Goal: Information Seeking & Learning: Check status

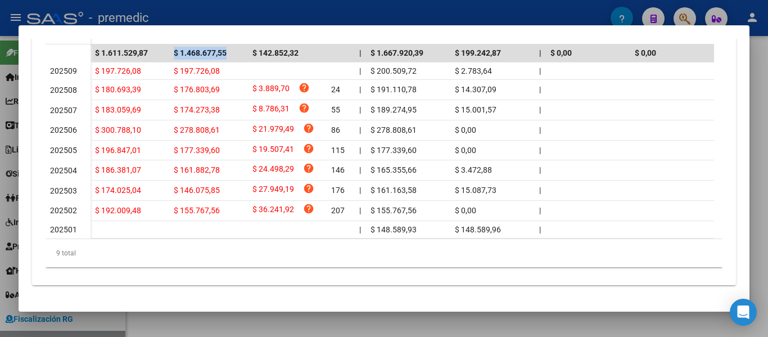
scroll to position [403, 0]
click at [760, 207] on div at bounding box center [384, 168] width 768 height 337
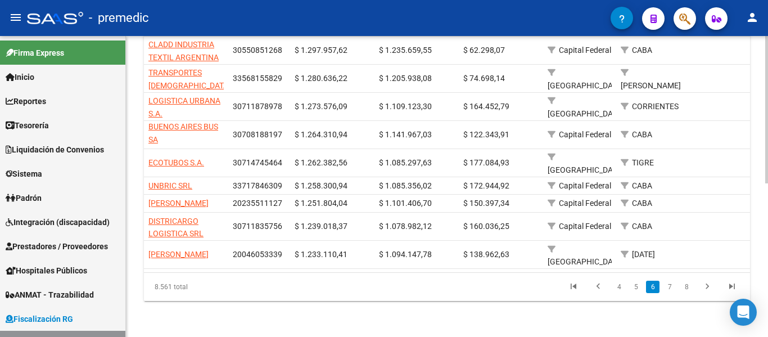
scroll to position [13, 0]
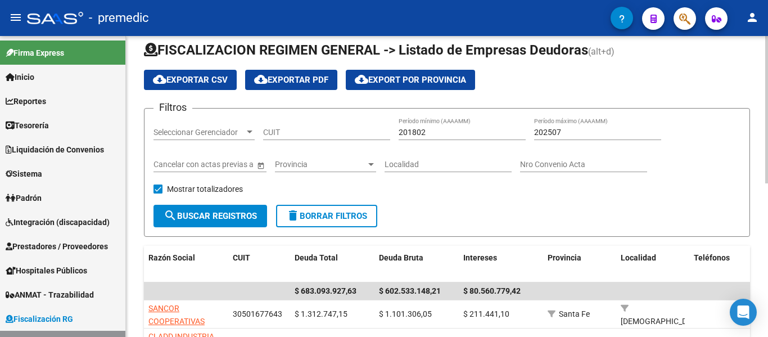
click at [767, 139] on div at bounding box center [766, 186] width 3 height 301
click at [767, 139] on div at bounding box center [766, 116] width 3 height 147
drag, startPoint x: 290, startPoint y: 140, endPoint x: 309, endPoint y: 131, distance: 21.1
click at [309, 131] on div "CUIT" at bounding box center [326, 134] width 127 height 32
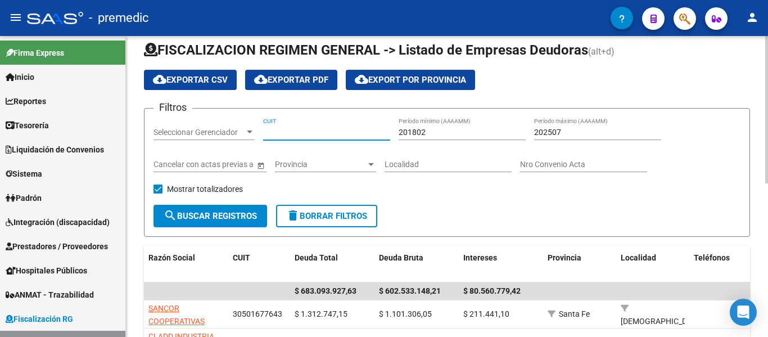
click at [309, 131] on input "CUIT" at bounding box center [326, 133] width 127 height 10
paste input "30-71615474-9"
type input "30-71615474-9"
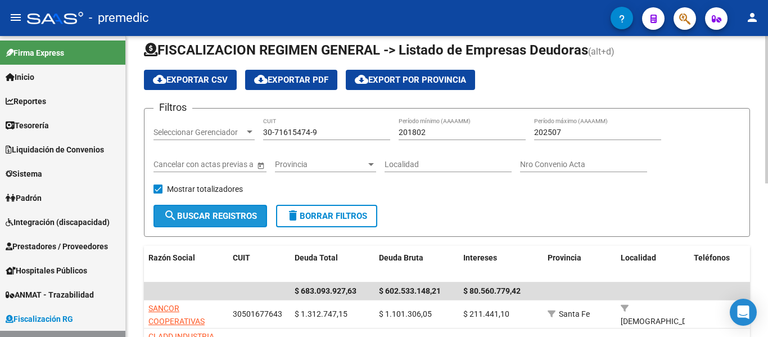
click at [207, 223] on button "search Buscar Registros" at bounding box center [210, 216] width 114 height 22
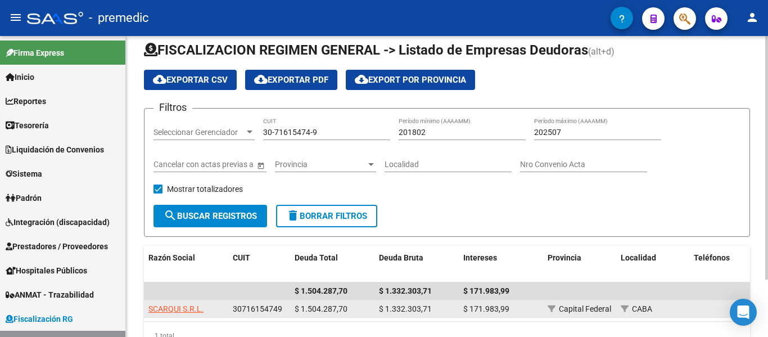
click at [208, 309] on div "SCARQUI S.R.L." at bounding box center [185, 308] width 75 height 13
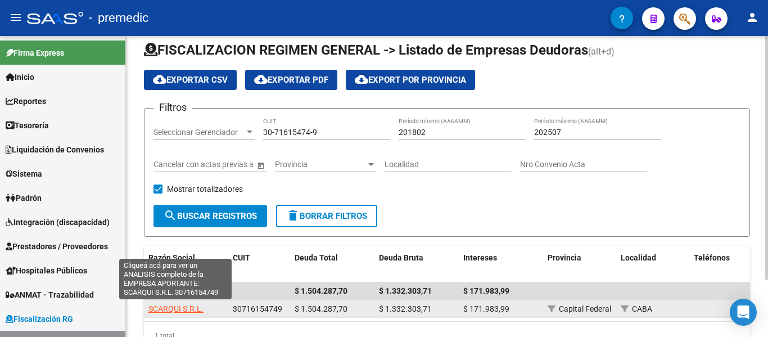
click at [195, 309] on span "SCARQUI S.R.L." at bounding box center [175, 308] width 55 height 9
type textarea "30716154749"
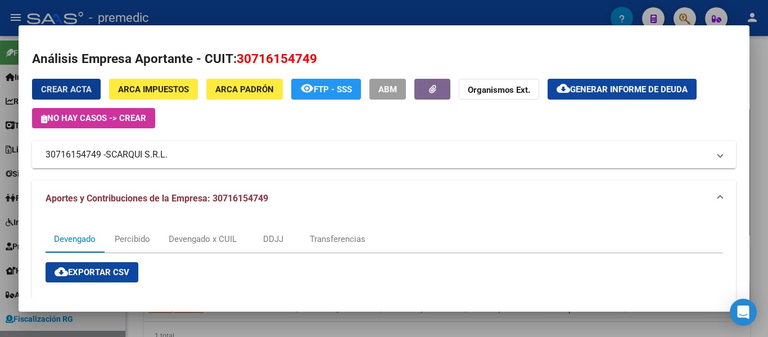
click at [253, 162] on mat-expansion-panel-header "30716154749 - SCARQUI S.R.L." at bounding box center [384, 154] width 704 height 27
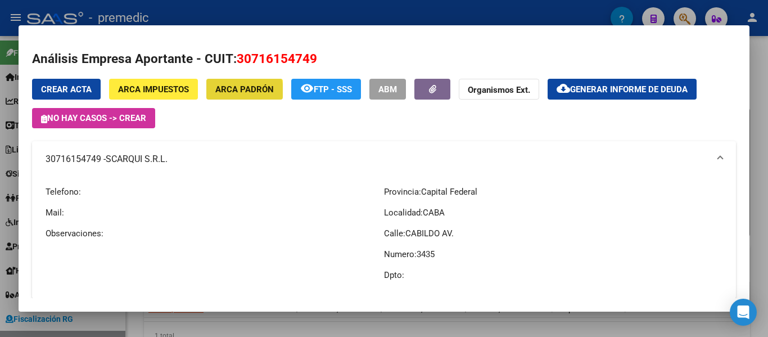
click at [240, 91] on span "ARCA Padrón" at bounding box center [244, 89] width 58 height 10
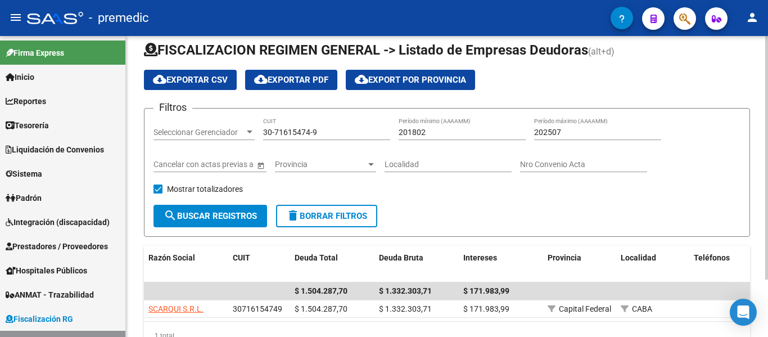
scroll to position [71, 0]
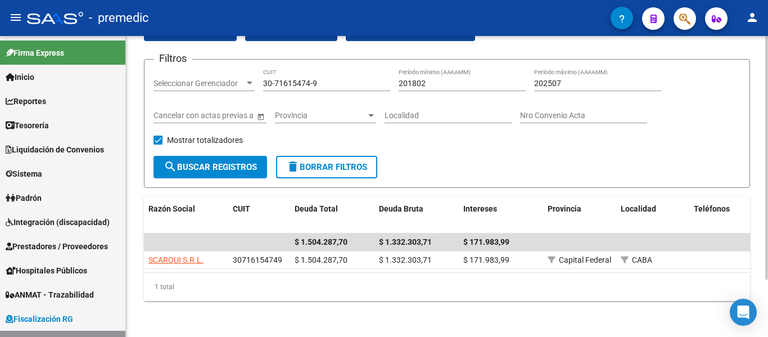
click at [757, 174] on div "FISCALIZACION REGIMEN GENERAL -> Listado de Empresas Deudoras (alt+d) cloud_dow…" at bounding box center [448, 155] width 645 height 363
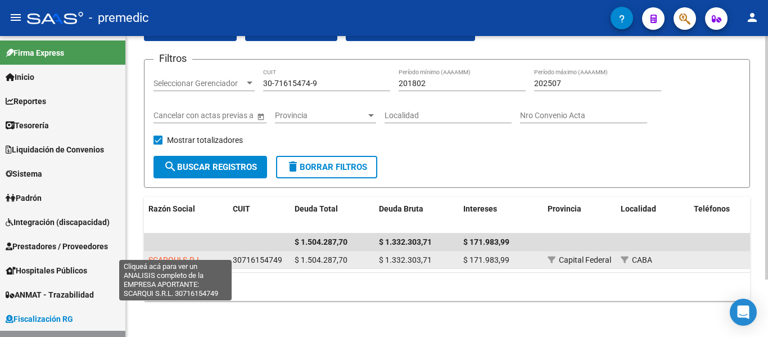
click at [183, 255] on span "SCARQUI S.R.L." at bounding box center [175, 259] width 55 height 9
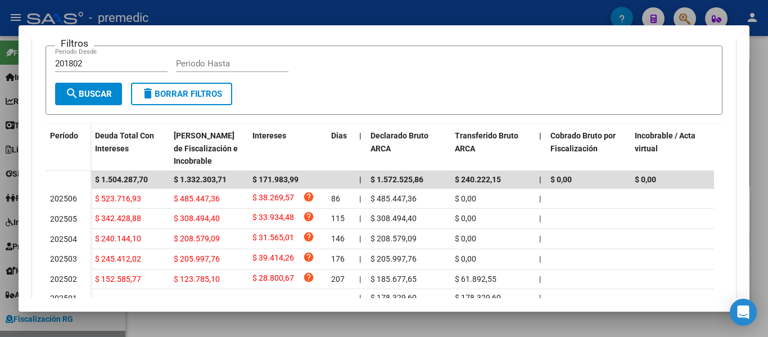
scroll to position [335, 0]
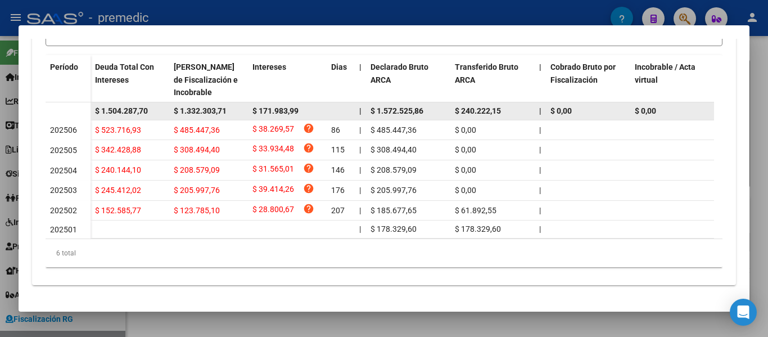
click at [206, 110] on span "$ 1.332.303,71" at bounding box center [200, 110] width 53 height 9
copy span "$ 1.332.303,71"
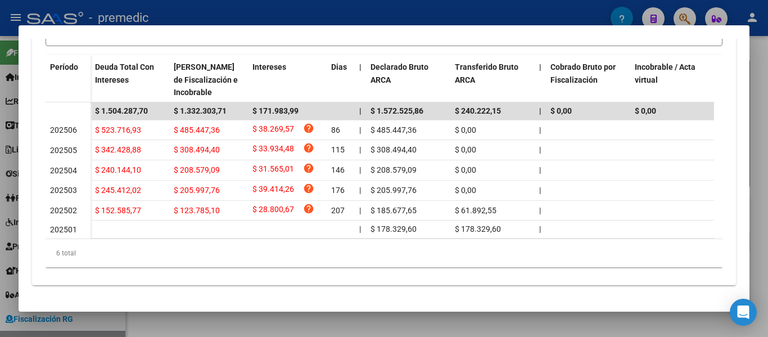
scroll to position [108, 0]
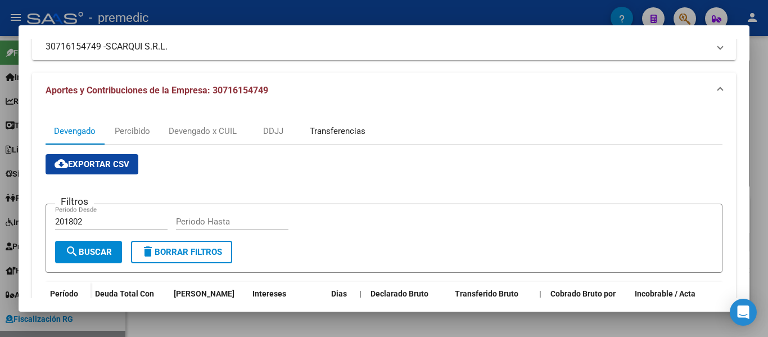
click at [342, 125] on div "Transferencias" at bounding box center [338, 131] width 56 height 12
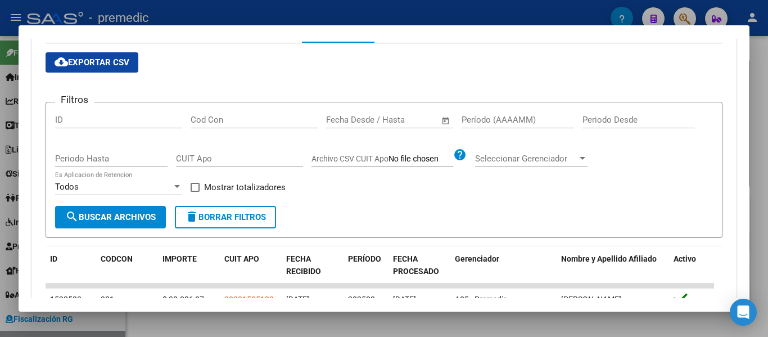
scroll to position [148, 0]
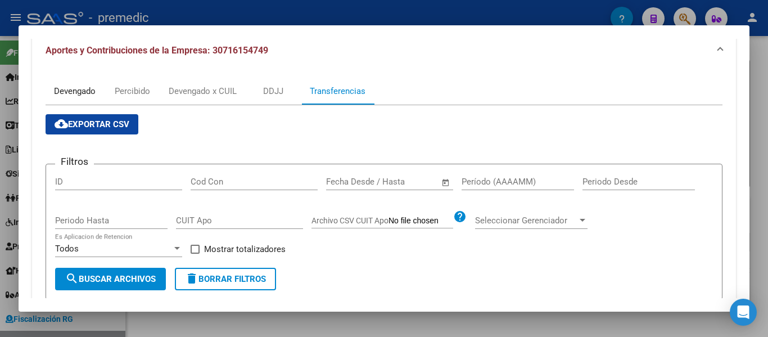
click at [66, 91] on div "Devengado" at bounding box center [75, 91] width 42 height 12
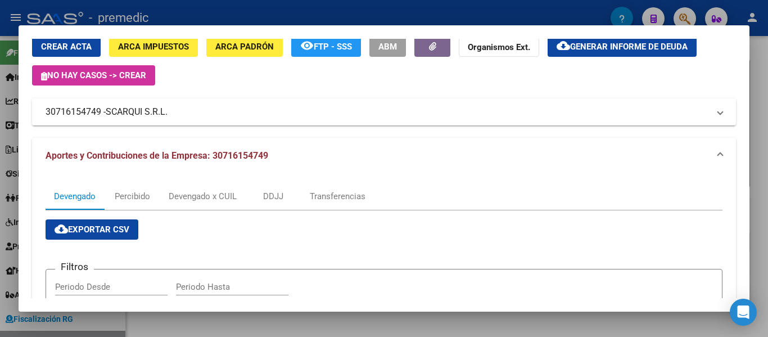
scroll to position [169, 0]
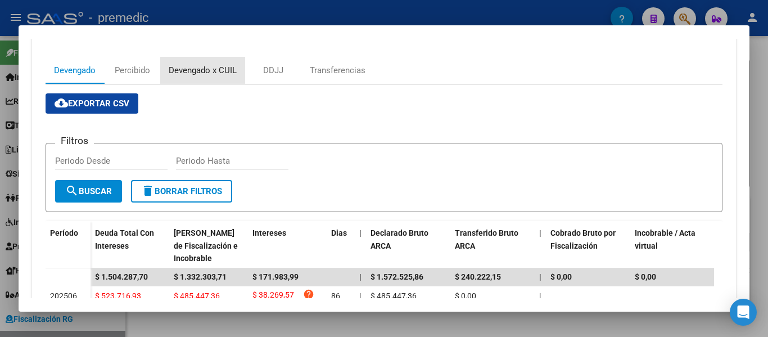
click at [211, 76] on div "Devengado x CUIL" at bounding box center [203, 70] width 68 height 12
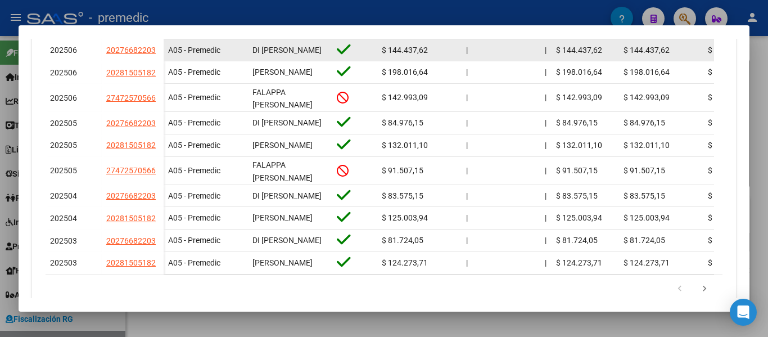
scroll to position [505, 0]
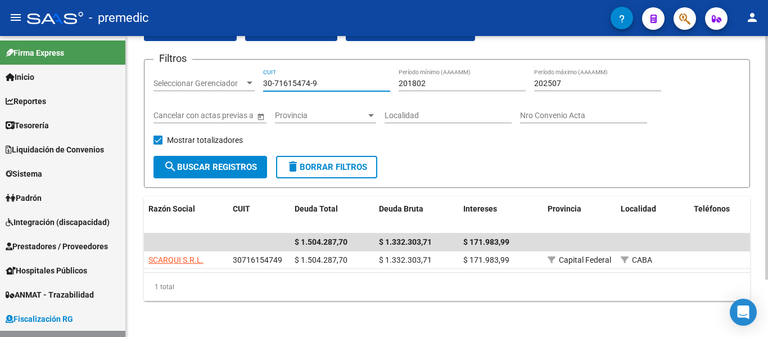
drag, startPoint x: 334, startPoint y: 76, endPoint x: 233, endPoint y: 76, distance: 100.6
click at [233, 76] on div "Filtros Seleccionar Gerenciador Seleccionar Gerenciador 30-71615474-9 CUIT 2018…" at bounding box center [446, 112] width 587 height 87
paste input "187897-8"
type input "30-71187897-8"
click at [246, 165] on button "search Buscar Registros" at bounding box center [210, 167] width 114 height 22
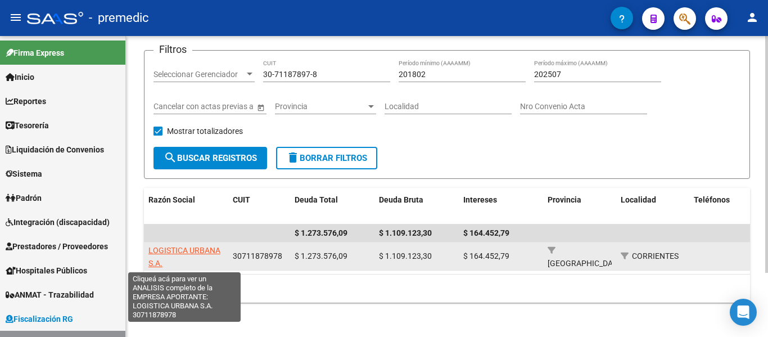
click at [193, 246] on span "LOGISTICA URBANA S.A." at bounding box center [184, 257] width 72 height 22
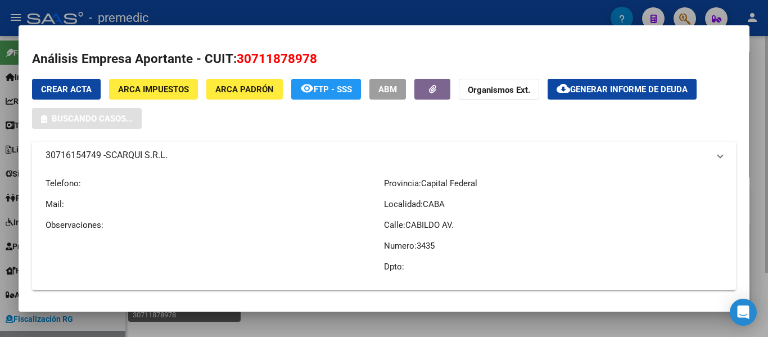
type textarea "30711878978"
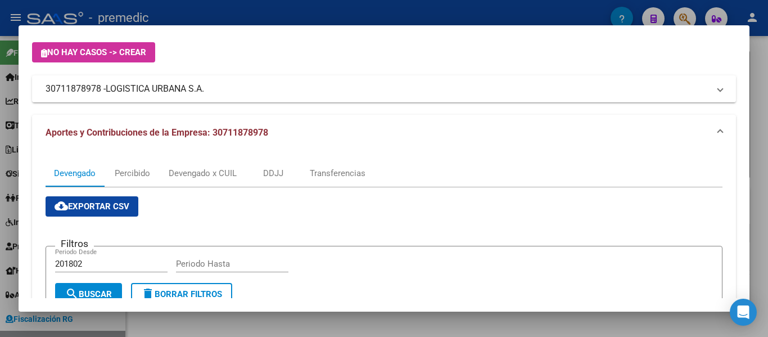
scroll to position [0, 0]
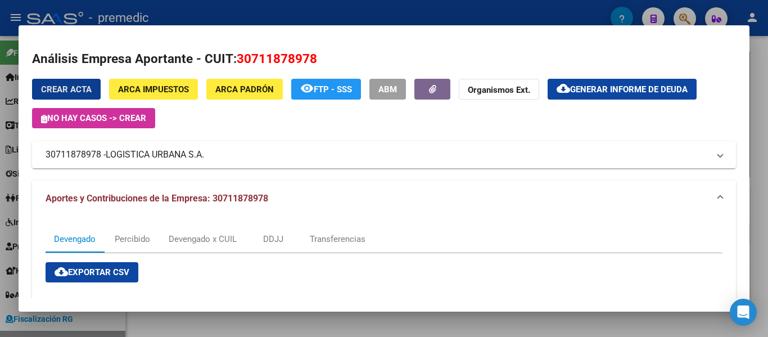
click at [211, 150] on mat-panel-title "30711878978 - LOGISTICA URBANA S.A." at bounding box center [377, 154] width 663 height 13
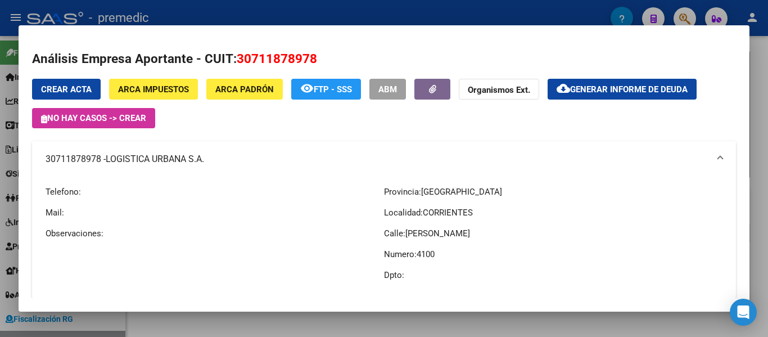
drag, startPoint x: 232, startPoint y: 158, endPoint x: 116, endPoint y: 157, distance: 116.4
click at [116, 157] on mat-panel-title "30711878978 - LOGISTICA URBANA S.A." at bounding box center [377, 158] width 663 height 13
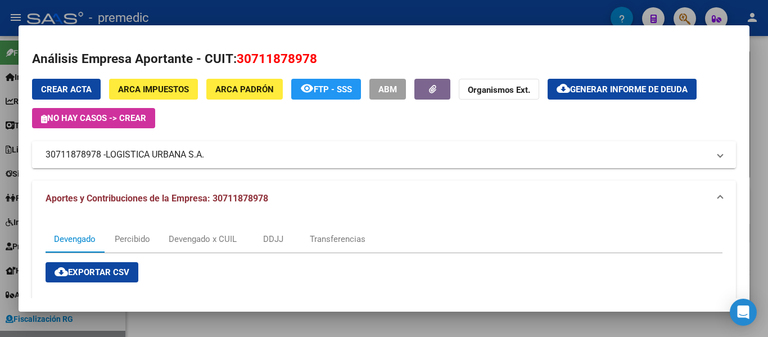
click at [109, 151] on span "LOGISTICA URBANA S.A." at bounding box center [155, 154] width 98 height 13
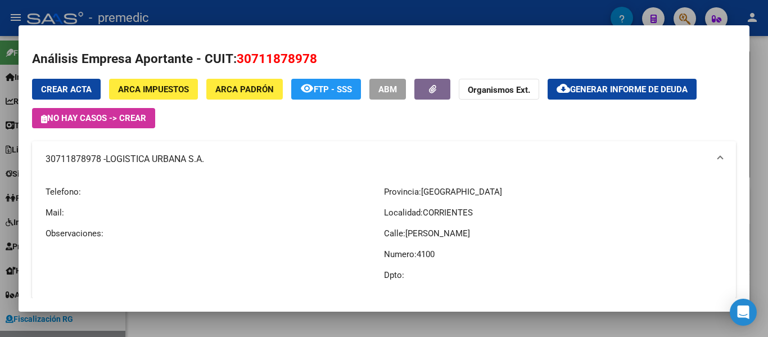
drag, startPoint x: 108, startPoint y: 155, endPoint x: 204, endPoint y: 165, distance: 96.1
click at [202, 165] on span "LOGISTICA URBANA S.A." at bounding box center [155, 158] width 98 height 13
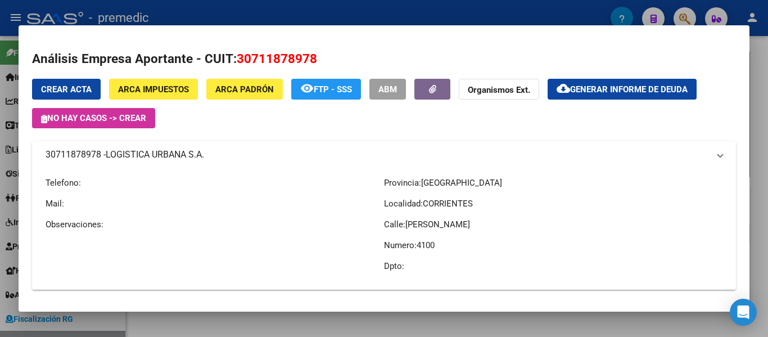
drag, startPoint x: 204, startPoint y: 165, endPoint x: 209, endPoint y: 163, distance: 5.9
click at [206, 164] on mat-expansion-panel-header "30711878978 - LOGISTICA URBANA S.A." at bounding box center [384, 154] width 704 height 27
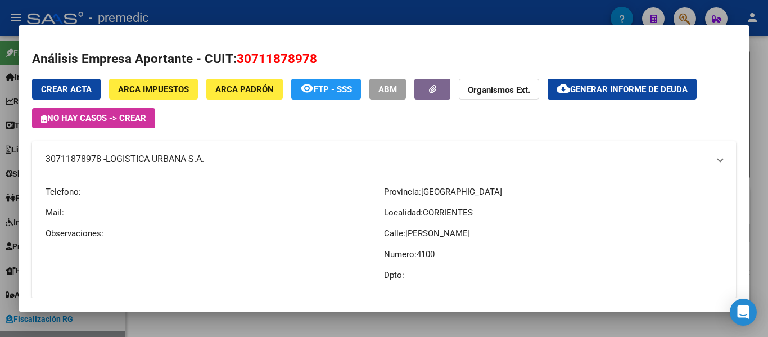
click at [210, 161] on mat-panel-title "30711878978 - LOGISTICA URBANA S.A." at bounding box center [377, 158] width 663 height 13
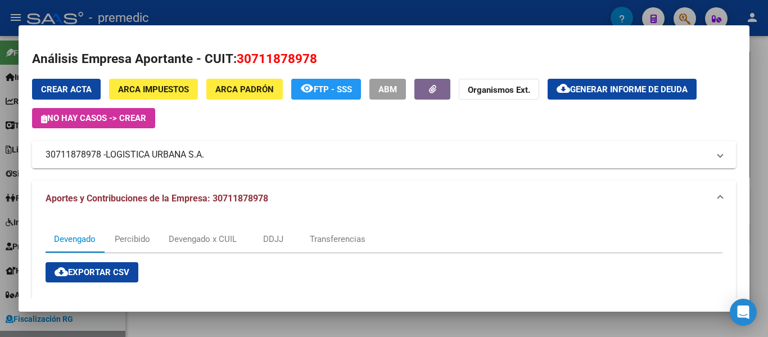
drag, startPoint x: 215, startPoint y: 153, endPoint x: 154, endPoint y: 154, distance: 61.3
click at [154, 154] on mat-panel-title "30711878978 - LOGISTICA URBANA S.A." at bounding box center [377, 154] width 663 height 13
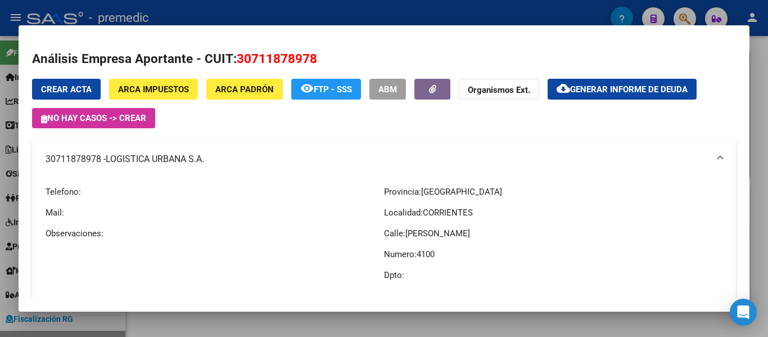
click at [122, 155] on span "LOGISTICA URBANA S.A." at bounding box center [155, 158] width 98 height 13
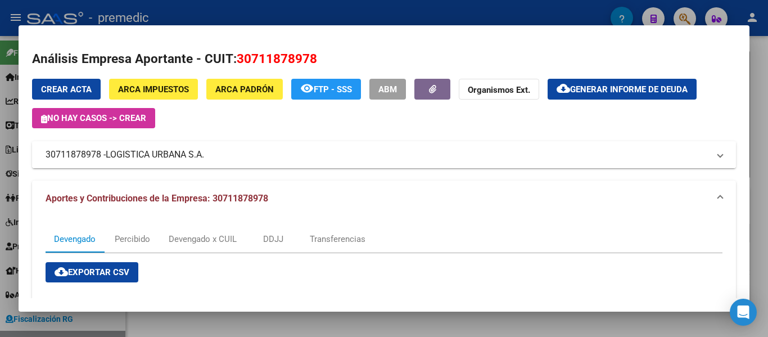
drag, startPoint x: 109, startPoint y: 153, endPoint x: 207, endPoint y: 156, distance: 97.9
click at [204, 156] on span "LOGISTICA URBANA S.A." at bounding box center [155, 154] width 98 height 13
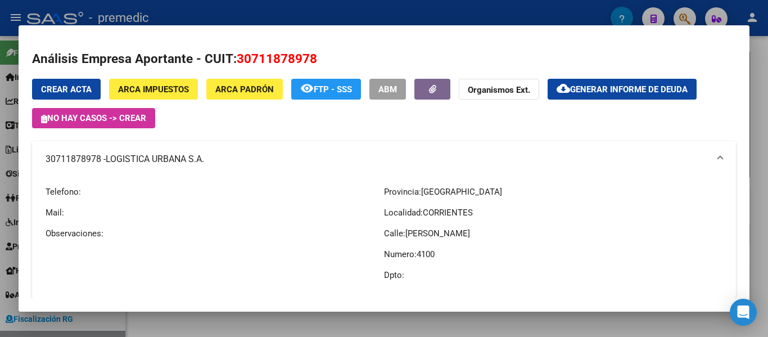
copy span "LOGISTICA URBANA S.A."
click at [81, 157] on mat-panel-title "30711878978 - LOGISTICA URBANA S.A." at bounding box center [377, 158] width 663 height 13
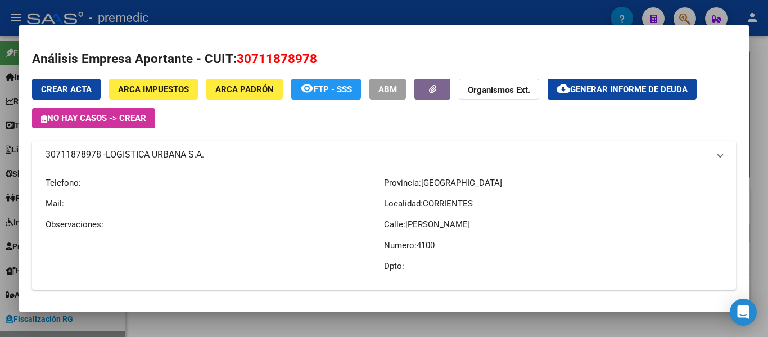
click at [81, 157] on mat-panel-title "30711878978 - LOGISTICA URBANA S.A." at bounding box center [377, 154] width 663 height 13
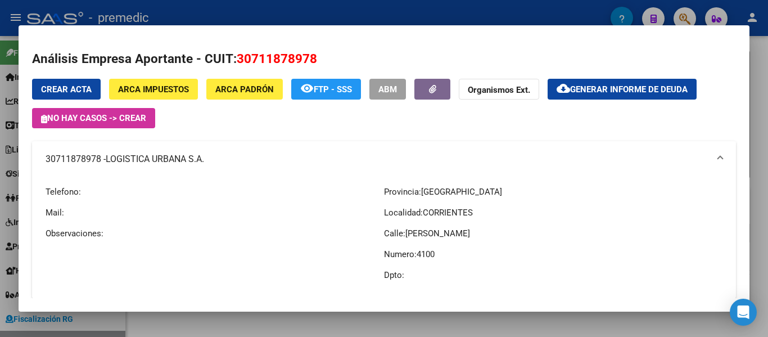
copy mat-panel-title "30711878978"
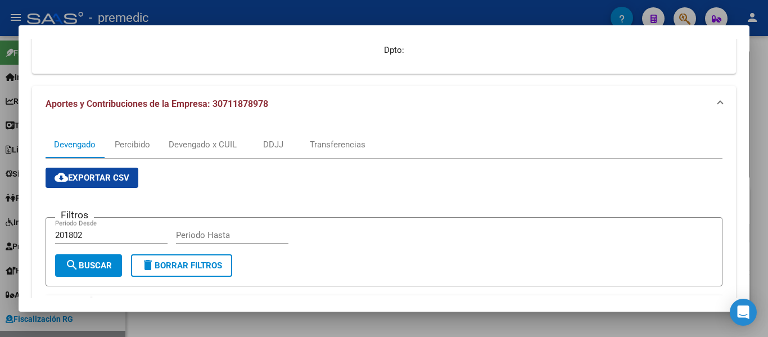
scroll to position [450, 0]
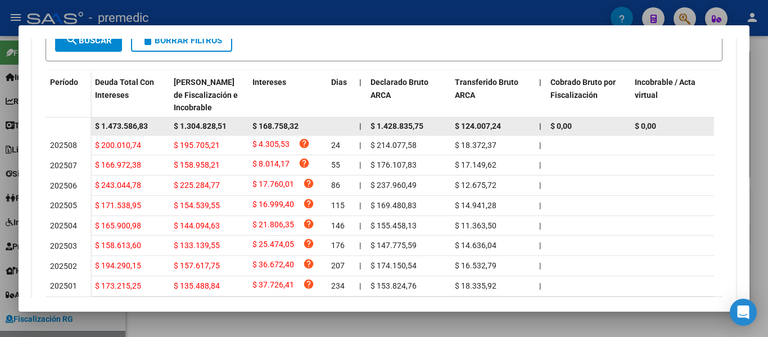
click at [196, 127] on span "$ 1.304.828,51" at bounding box center [200, 125] width 53 height 9
copy span "$ 1.304.828,51"
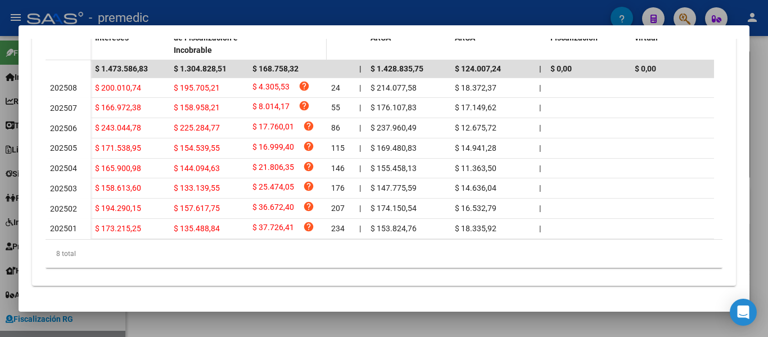
scroll to position [520, 0]
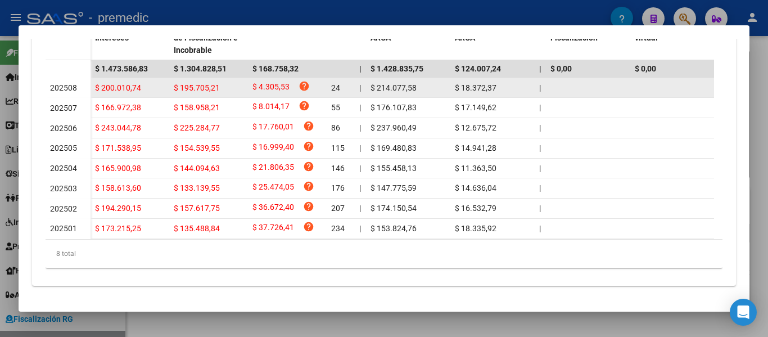
copy span "$ 1.304.828,51"
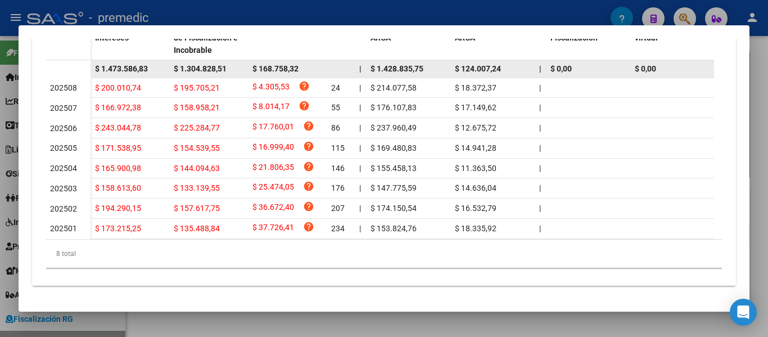
copy span "$ 1.304.828,51"
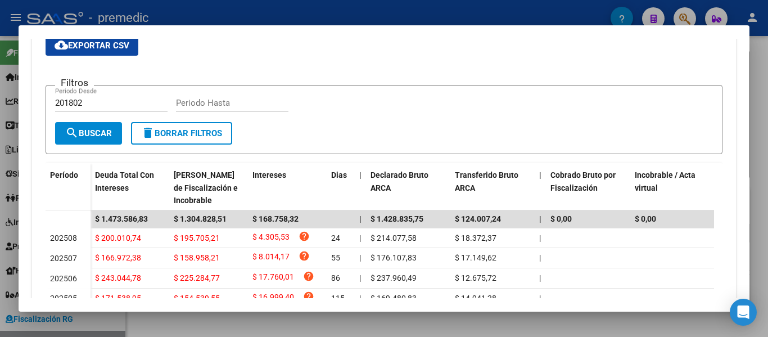
scroll to position [351, 0]
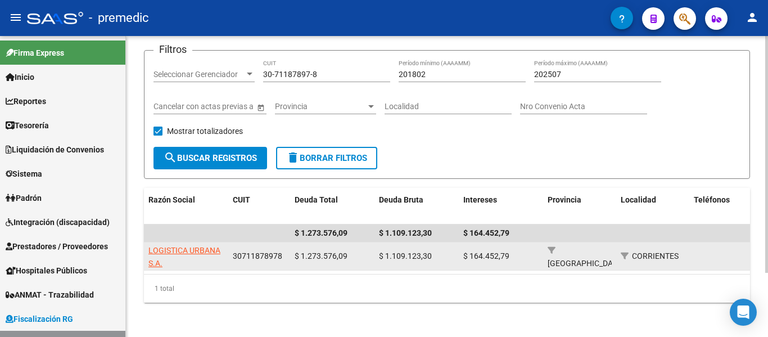
click at [163, 250] on span "LOGISTICA URBANA S.A." at bounding box center [184, 257] width 72 height 22
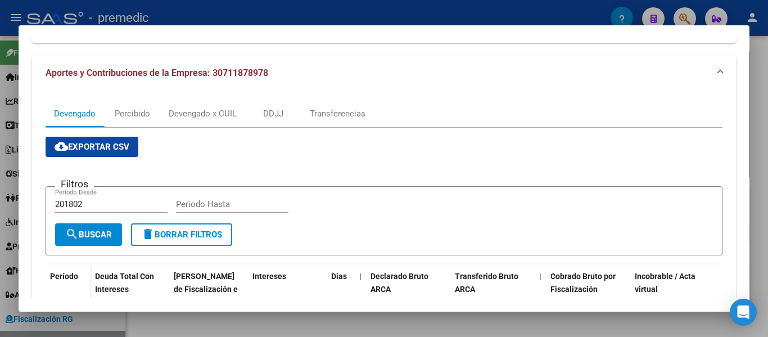
scroll to position [112, 0]
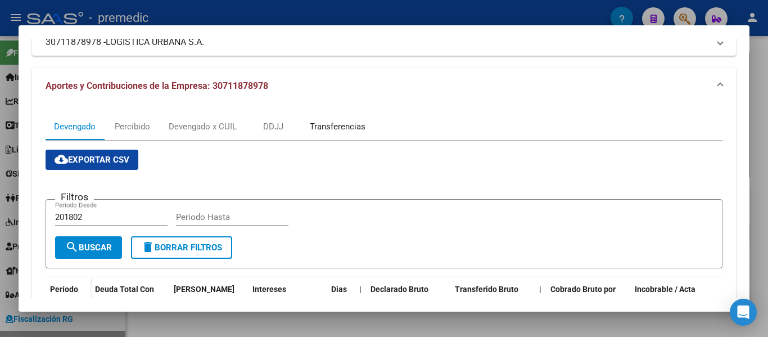
click at [341, 123] on div "Transferencias" at bounding box center [338, 126] width 56 height 12
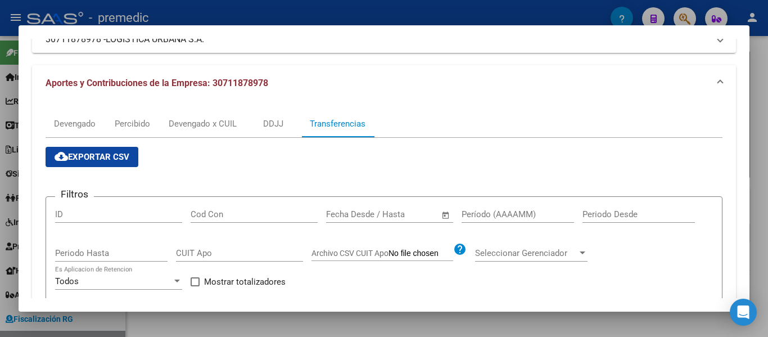
scroll to position [0, 0]
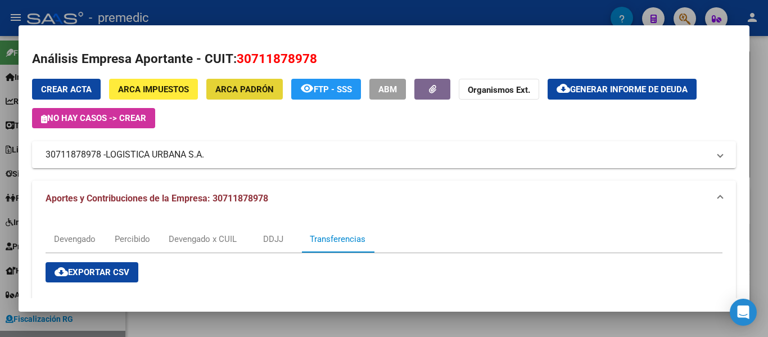
click at [250, 89] on span "ARCA Padrón" at bounding box center [244, 89] width 58 height 10
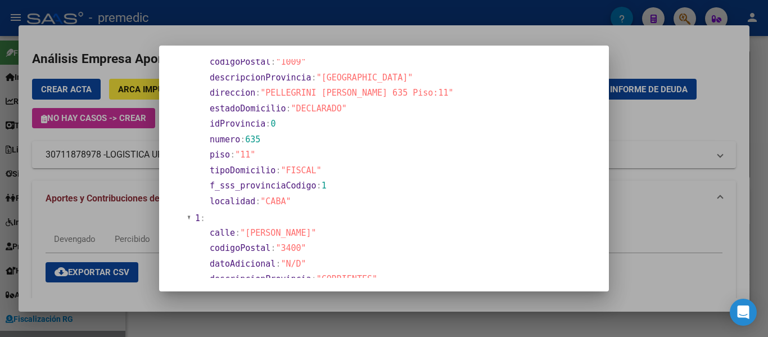
scroll to position [72, 0]
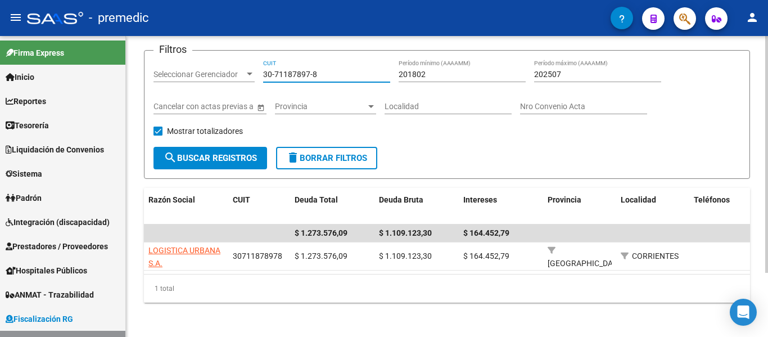
drag, startPoint x: 326, startPoint y: 70, endPoint x: 214, endPoint y: 70, distance: 111.9
click at [214, 70] on div "Filtros Seleccionar Gerenciador Seleccionar Gerenciador 30-71187897-8 CUIT 2018…" at bounding box center [446, 103] width 587 height 87
paste input "20-23551112-7"
type input "20-23551112-7"
click at [229, 153] on span "search Buscar Registros" at bounding box center [210, 158] width 93 height 10
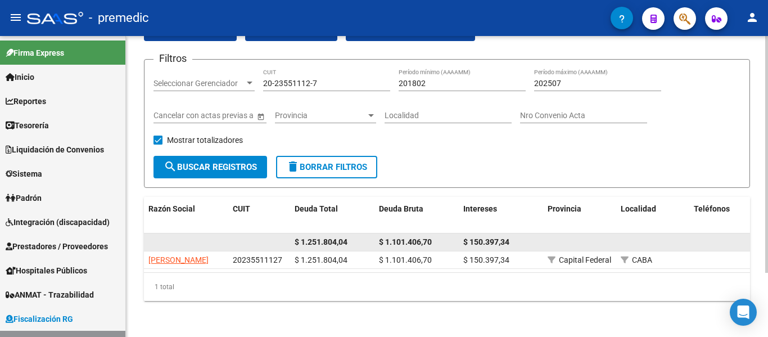
scroll to position [82, 0]
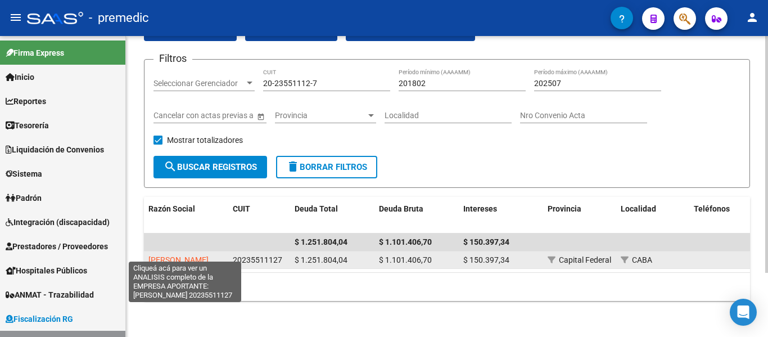
click at [194, 251] on datatable-body-cell "[PERSON_NAME]" at bounding box center [186, 259] width 84 height 17
click at [182, 255] on span "[PERSON_NAME]" at bounding box center [178, 259] width 60 height 9
type textarea "20235511127"
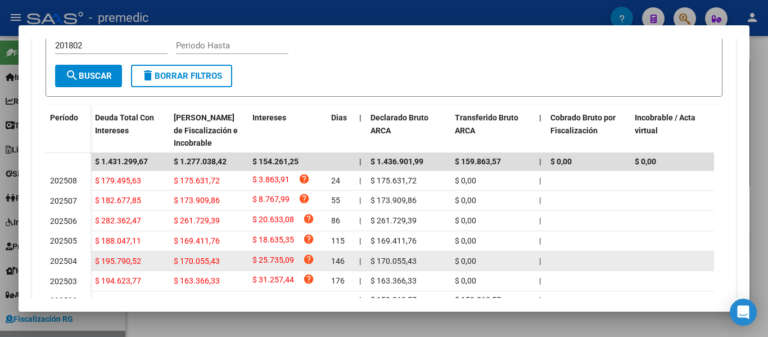
scroll to position [337, 0]
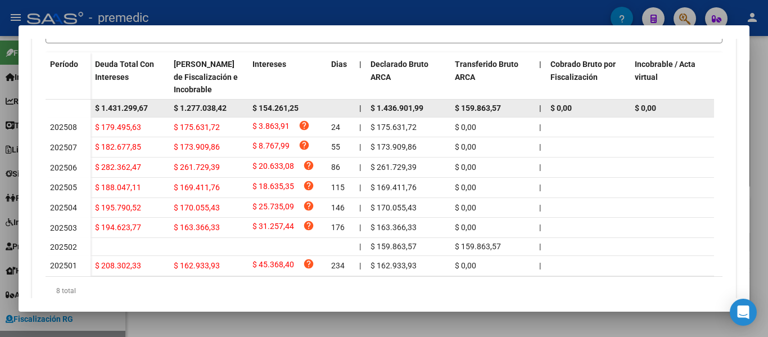
click at [192, 100] on datatable-body-cell "$ 1.277.038,42" at bounding box center [208, 108] width 79 height 17
click at [191, 107] on span "$ 1.277.038,42" at bounding box center [200, 107] width 53 height 9
copy span "$ 1.277.038,42"
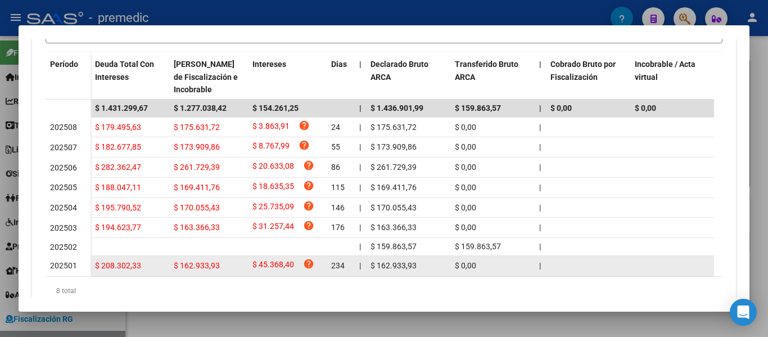
click at [61, 270] on span "202501" at bounding box center [63, 265] width 27 height 9
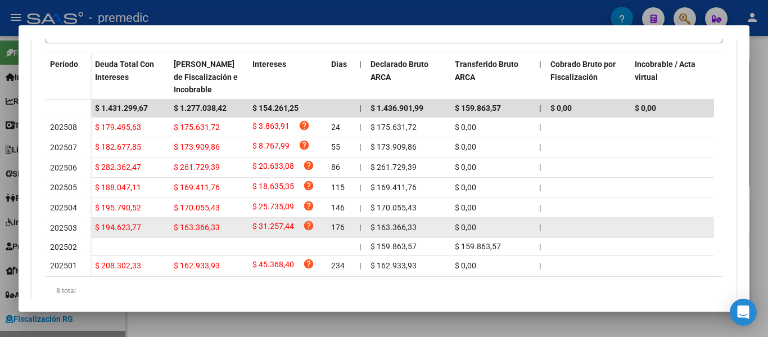
click at [66, 231] on span "202503" at bounding box center [63, 227] width 27 height 9
click at [66, 228] on span "202503" at bounding box center [63, 227] width 27 height 9
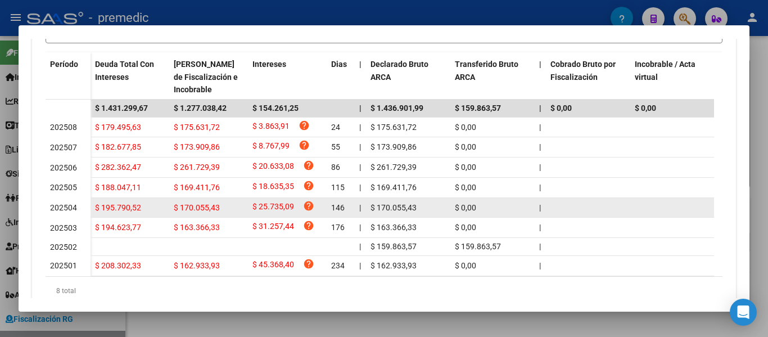
click at [66, 212] on span "202504" at bounding box center [63, 207] width 27 height 9
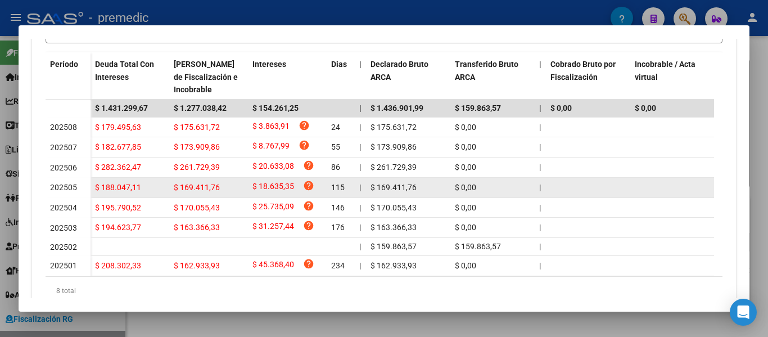
click at [60, 188] on span "202505" at bounding box center [63, 187] width 27 height 9
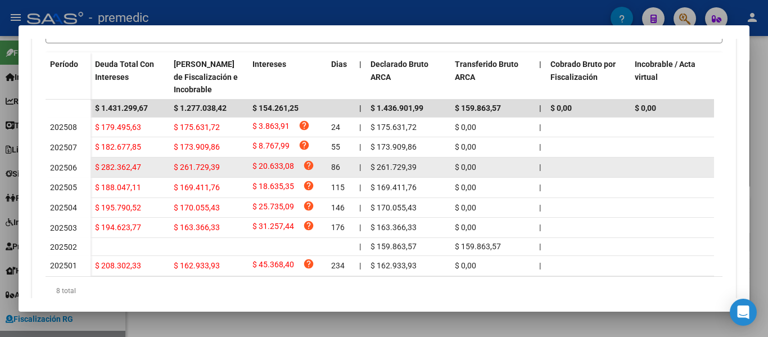
click at [54, 165] on span "202506" at bounding box center [63, 167] width 27 height 9
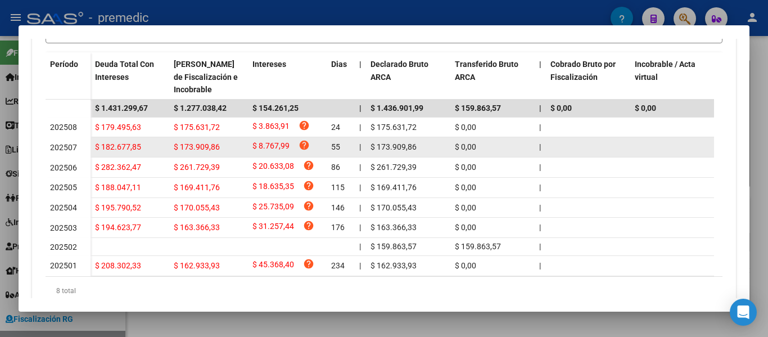
click at [65, 147] on span "202507" at bounding box center [63, 147] width 27 height 9
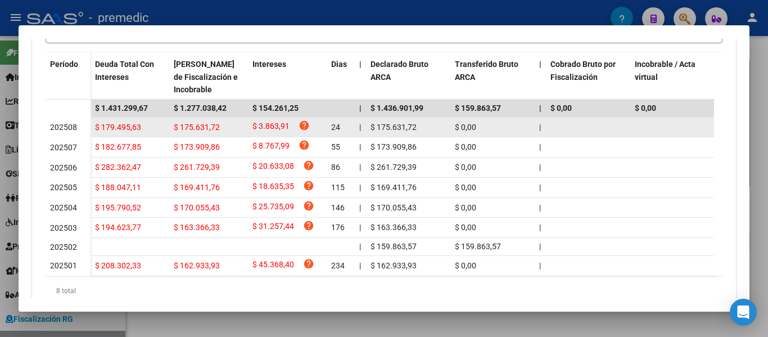
click at [62, 130] on span "202508" at bounding box center [63, 127] width 27 height 9
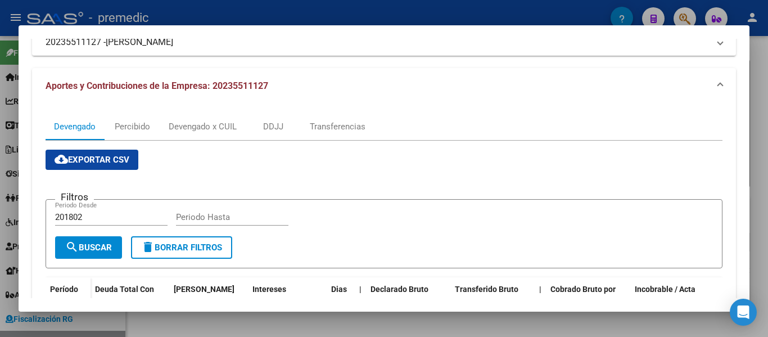
scroll to position [0, 0]
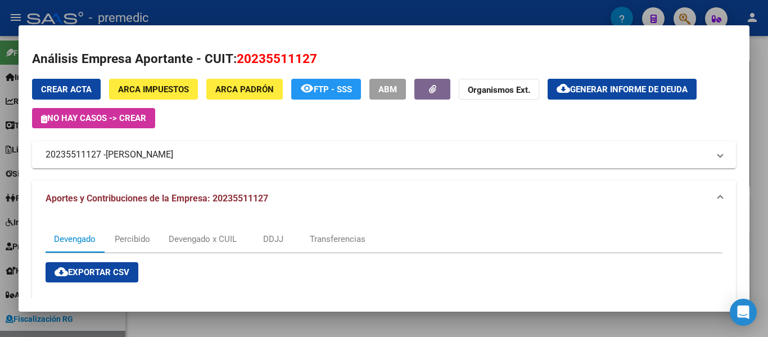
click at [264, 90] on span "ARCA Padrón" at bounding box center [244, 89] width 58 height 10
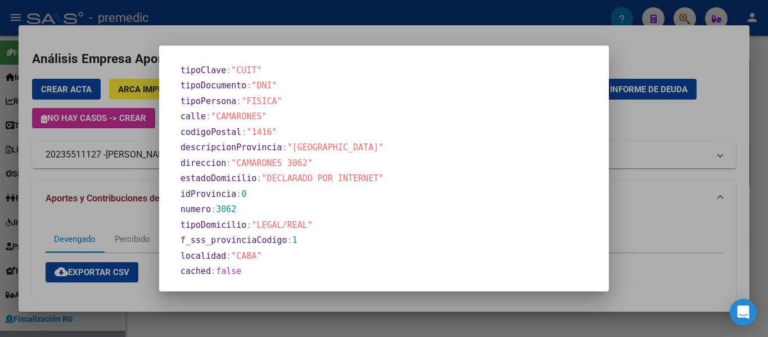
scroll to position [532, 0]
drag, startPoint x: 247, startPoint y: 210, endPoint x: 225, endPoint y: 209, distance: 21.9
click at [225, 209] on section "numero : 3062" at bounding box center [386, 207] width 413 height 13
click at [261, 160] on span ""CAMARONES 3062"" at bounding box center [272, 161] width 82 height 10
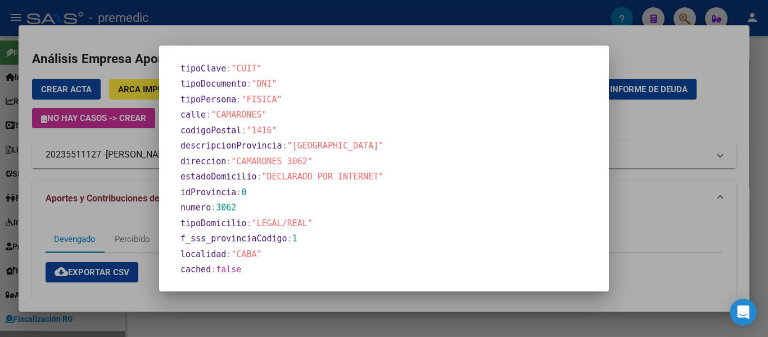
click at [261, 160] on span ""CAMARONES 3062"" at bounding box center [272, 161] width 82 height 10
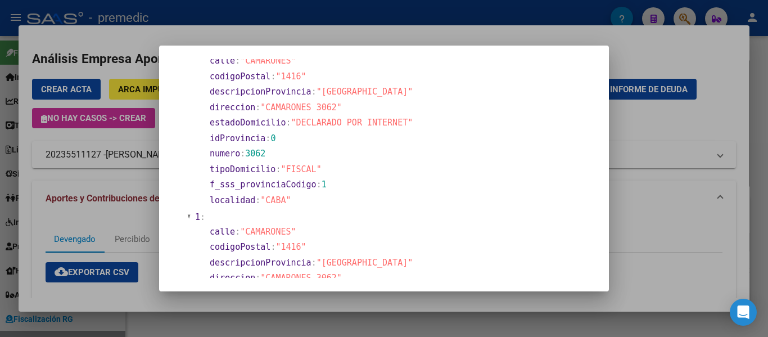
scroll to position [82, 0]
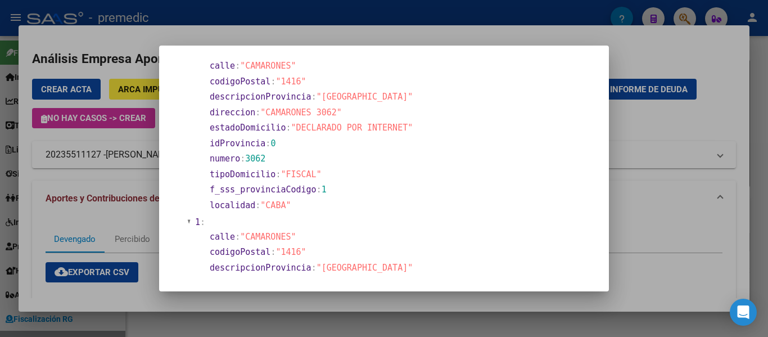
click at [263, 238] on span ""CAMARONES"" at bounding box center [268, 237] width 56 height 10
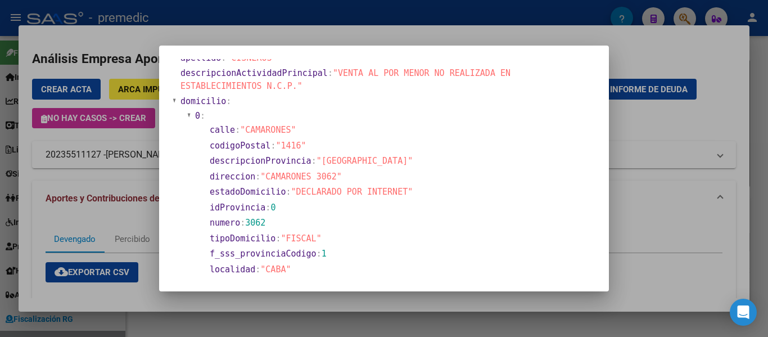
scroll to position [0, 0]
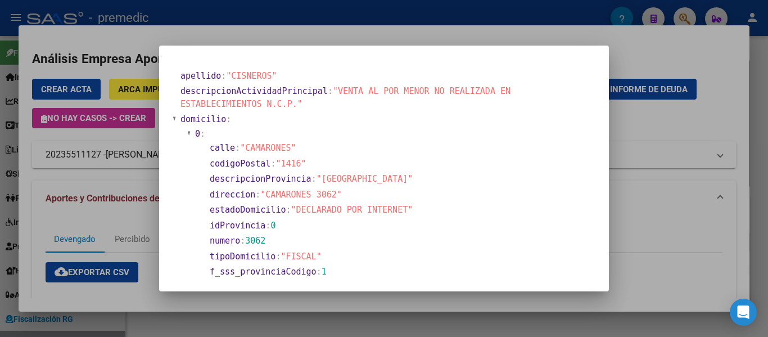
click at [323, 196] on span ""CAMARONES 3062"" at bounding box center [301, 194] width 82 height 10
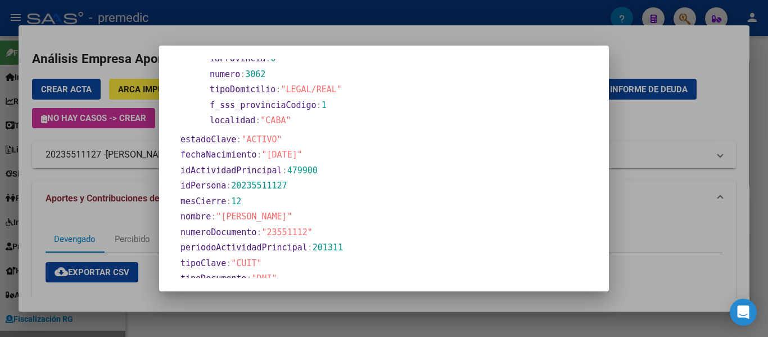
scroll to position [532, 0]
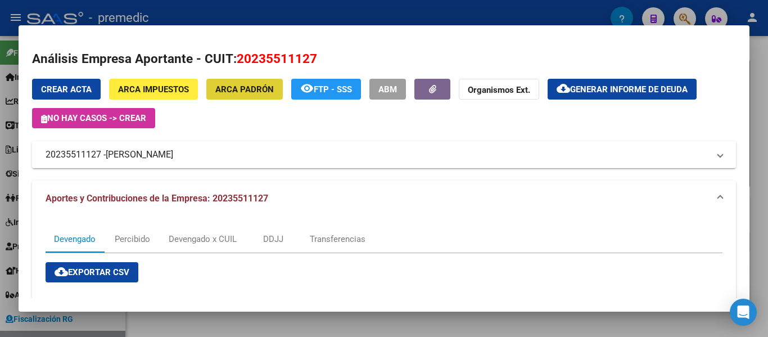
click at [58, 153] on mat-panel-title "20235511127 - [PERSON_NAME]" at bounding box center [377, 154] width 663 height 13
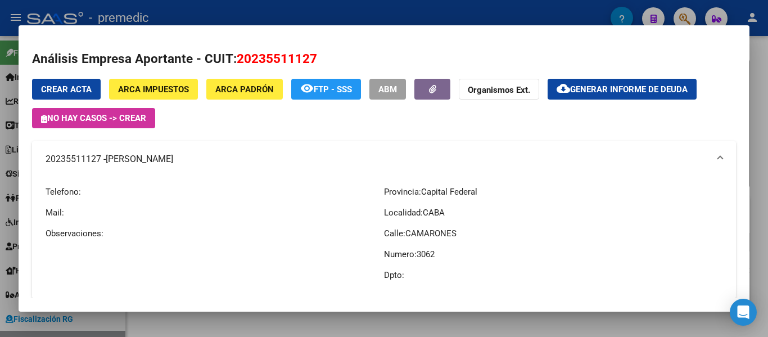
drag, startPoint x: 47, startPoint y: 156, endPoint x: 101, endPoint y: 159, distance: 54.1
click at [101, 159] on mat-panel-title "20235511127 - [PERSON_NAME]" at bounding box center [377, 158] width 663 height 13
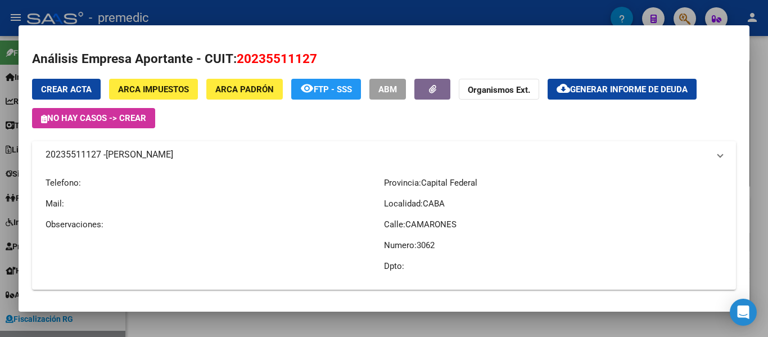
copy mat-panel-title "20235511127"
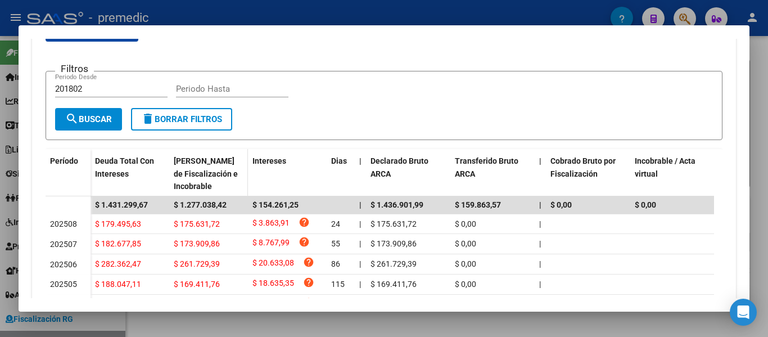
scroll to position [281, 0]
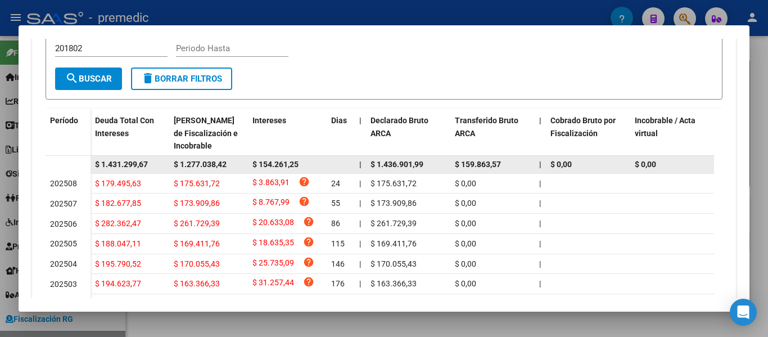
click at [193, 160] on span "$ 1.277.038,42" at bounding box center [200, 164] width 53 height 9
click at [194, 171] on datatable-body-cell "$ 1.277.038,42" at bounding box center [208, 164] width 79 height 17
click at [202, 160] on span "$ 1.277.038,42" at bounding box center [200, 164] width 53 height 9
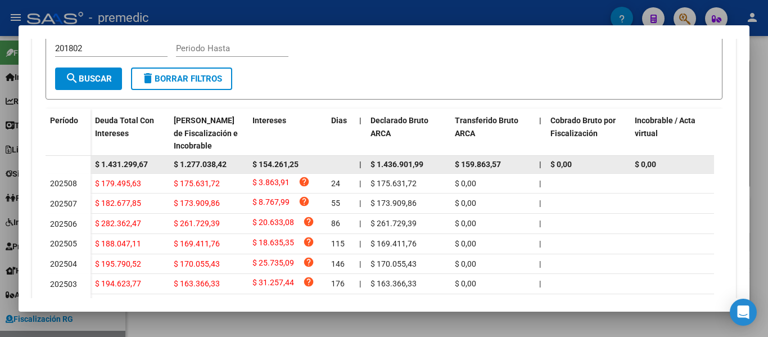
click at [202, 160] on span "$ 1.277.038,42" at bounding box center [200, 164] width 53 height 9
copy span "$ 1.277.038,42"
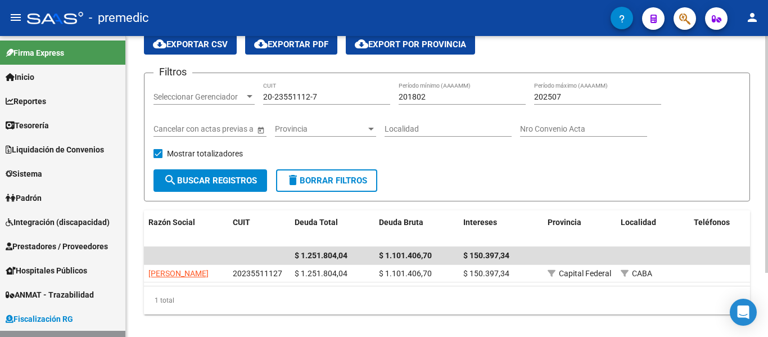
scroll to position [25, 0]
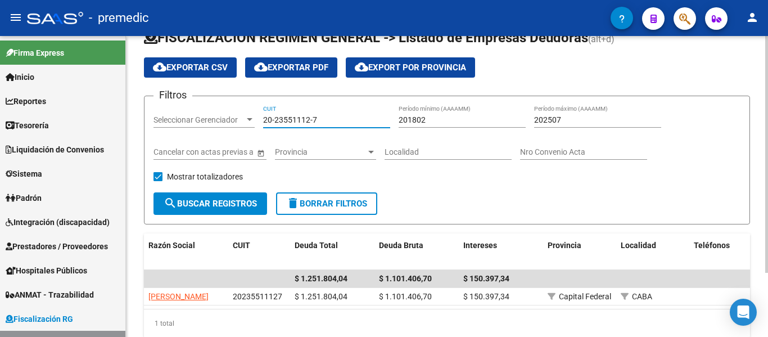
drag, startPoint x: 329, startPoint y: 123, endPoint x: 213, endPoint y: 121, distance: 117.0
click at [213, 121] on div "Filtros Seleccionar Gerenciador Seleccionar Gerenciador 20-23551112-7 CUIT 2018…" at bounding box center [446, 148] width 587 height 87
paste input "30-71183575-6"
type input "30-71183575-6"
click at [208, 193] on button "search Buscar Registros" at bounding box center [210, 203] width 114 height 22
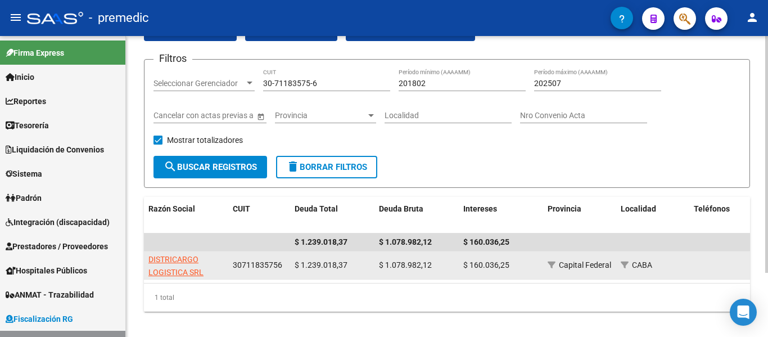
scroll to position [82, 0]
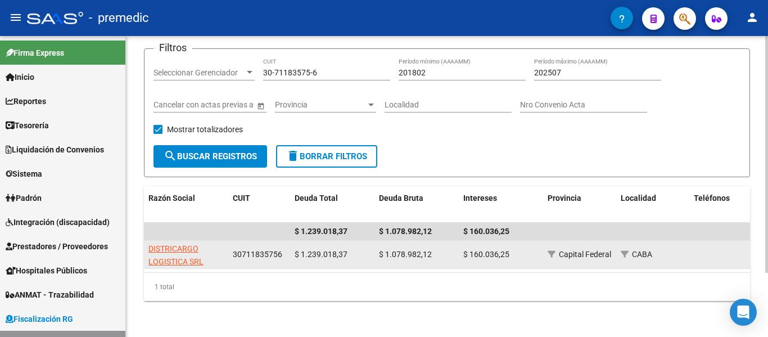
click at [184, 246] on app-link-go-to "DISTRICARGO LOGISTICA SRL" at bounding box center [185, 255] width 75 height 26
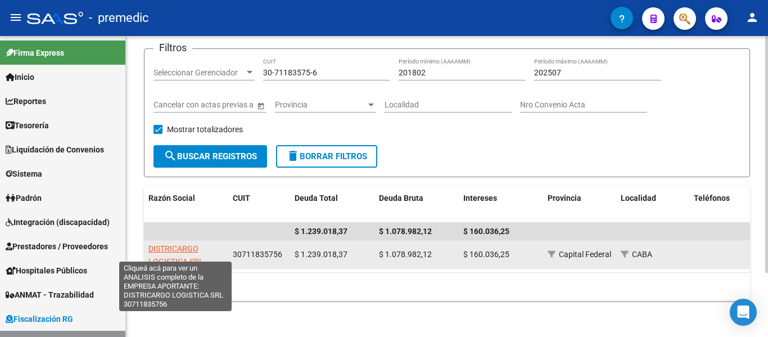
click at [184, 244] on span "DISTRICARGO LOGISTICA SRL" at bounding box center [175, 255] width 55 height 22
type textarea "30711835756"
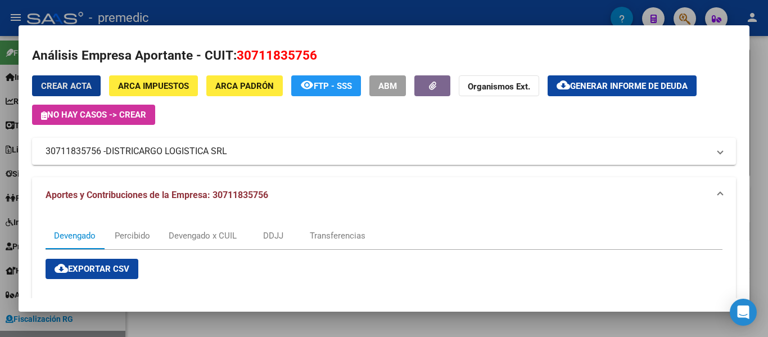
scroll to position [0, 0]
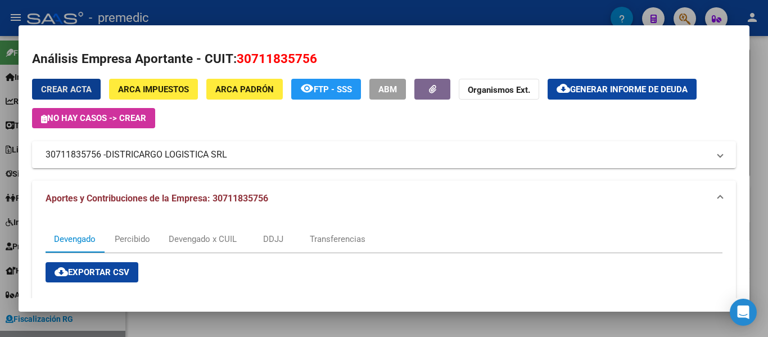
click at [261, 88] on span "ARCA Padrón" at bounding box center [244, 89] width 58 height 10
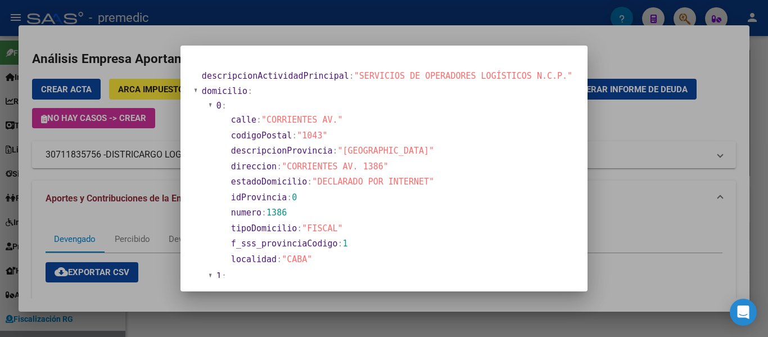
drag, startPoint x: 310, startPoint y: 160, endPoint x: 401, endPoint y: 164, distance: 91.7
click at [401, 164] on section "direccion : "CORRIENTES AV. 1386"" at bounding box center [400, 166] width 338 height 13
click at [327, 233] on span ""FISCAL"" at bounding box center [322, 228] width 40 height 10
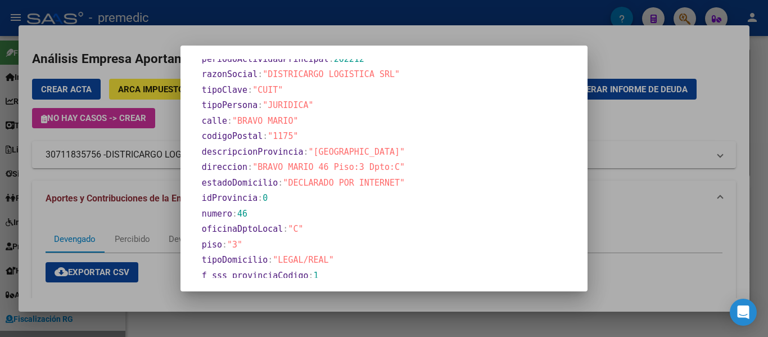
scroll to position [494, 0]
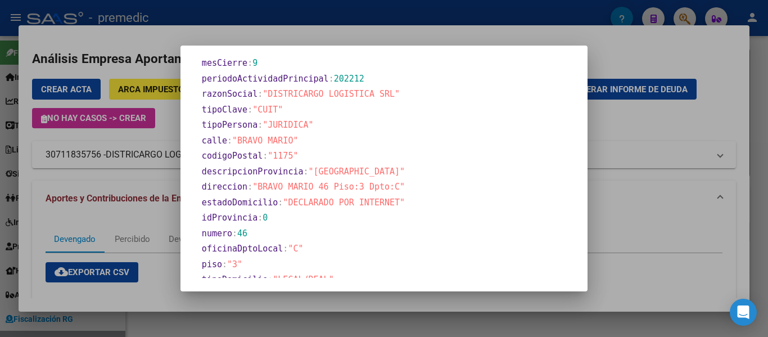
drag, startPoint x: 300, startPoint y: 187, endPoint x: 390, endPoint y: 189, distance: 89.4
click at [390, 189] on span ""BRAVO MARIO 46 Piso:3 Dpto:C"" at bounding box center [328, 187] width 152 height 10
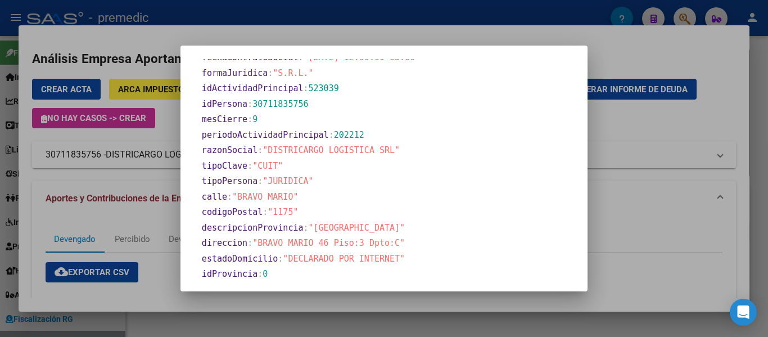
drag, startPoint x: 316, startPoint y: 201, endPoint x: 245, endPoint y: 201, distance: 71.4
click at [245, 201] on section "calle : "BRAVO MARIO"" at bounding box center [387, 197] width 371 height 13
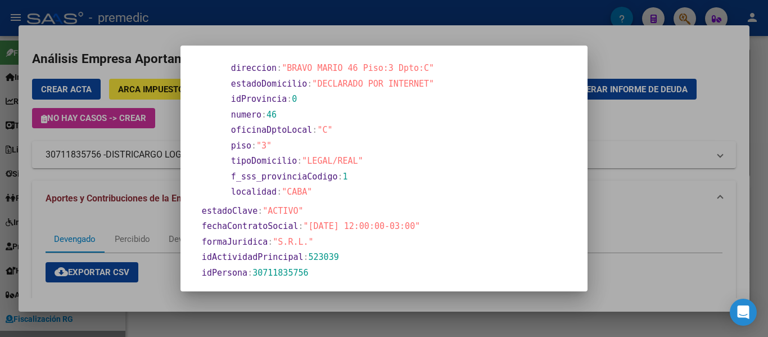
scroll to position [0, 0]
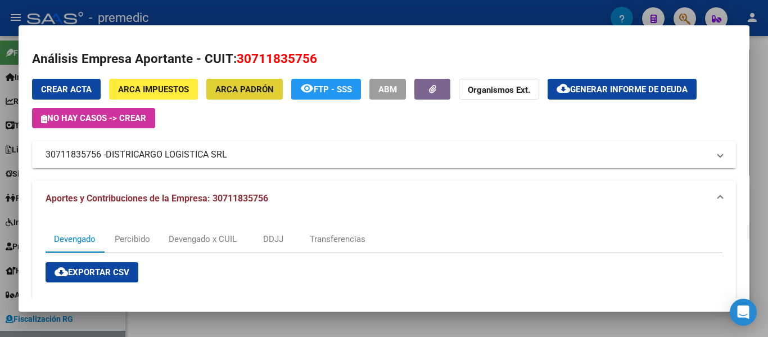
click at [203, 157] on span "DISTRICARGO LOGISTICA SRL" at bounding box center [166, 154] width 121 height 13
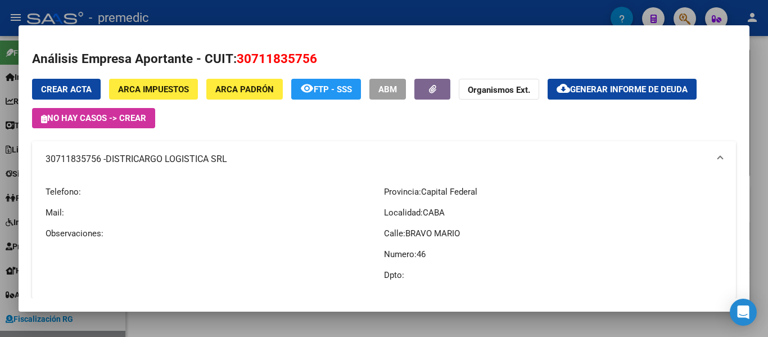
drag, startPoint x: 107, startPoint y: 156, endPoint x: 227, endPoint y: 161, distance: 119.8
click at [227, 161] on mat-panel-title "30711835756 - DISTRICARGO LOGISTICA SRL" at bounding box center [377, 158] width 663 height 13
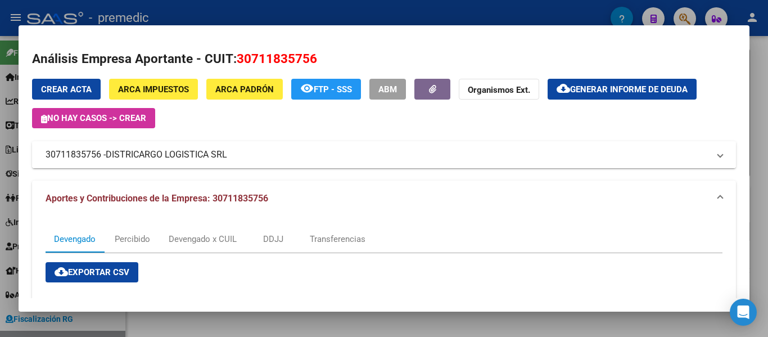
copy mat-panel-title "30711835756 - DISTRICARGO LOGISTICA SRL"
click at [264, 159] on mat-panel-title "30711835756 - DISTRICARGO LOGISTICA SRL" at bounding box center [377, 154] width 663 height 13
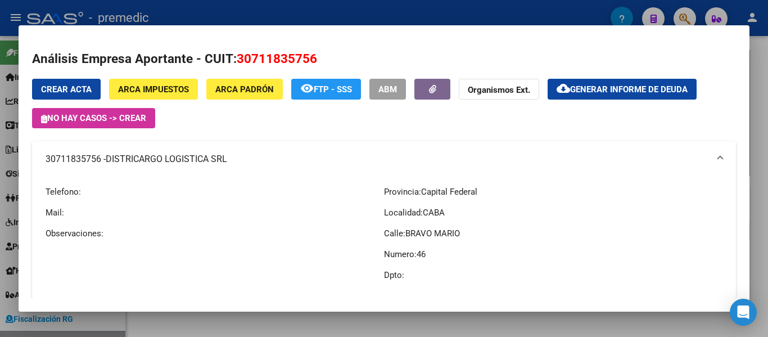
click at [287, 161] on mat-panel-title "30711835756 - DISTRICARGO LOGISTICA SRL" at bounding box center [377, 158] width 663 height 13
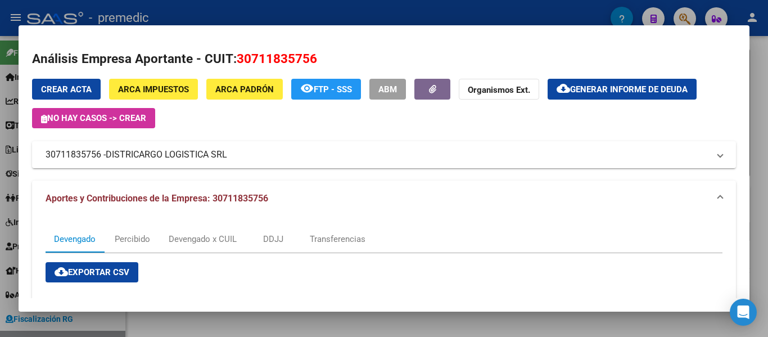
click at [241, 91] on span "ARCA Padrón" at bounding box center [244, 89] width 58 height 10
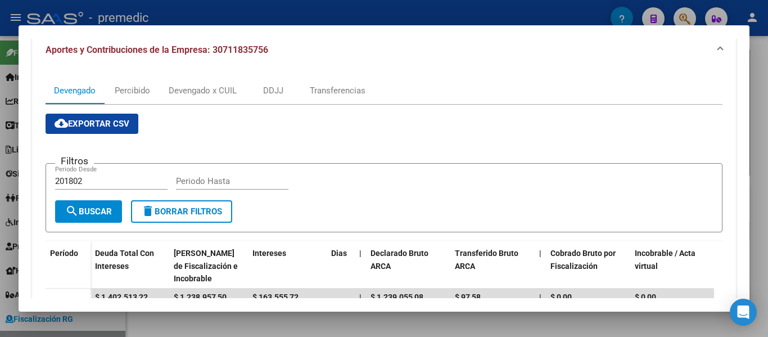
scroll to position [281, 0]
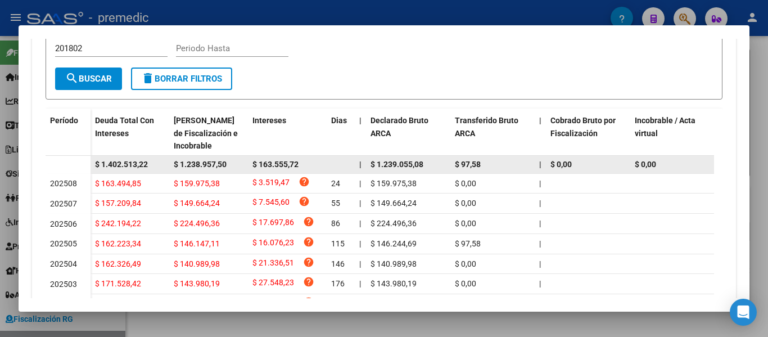
click at [207, 166] on span "$ 1.238.957,50" at bounding box center [200, 164] width 53 height 9
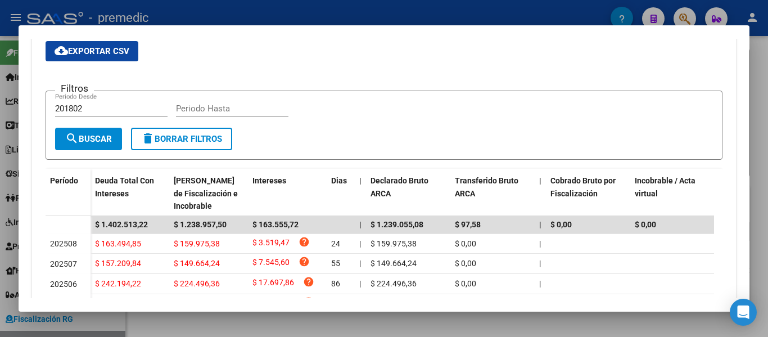
scroll to position [390, 0]
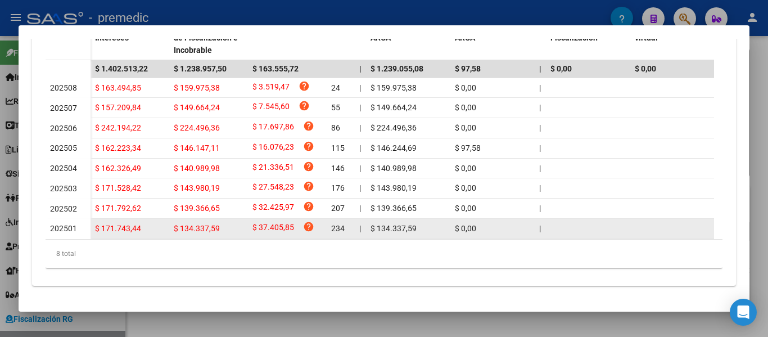
drag, startPoint x: 65, startPoint y: 216, endPoint x: 106, endPoint y: 215, distance: 41.6
click at [119, 219] on datatable-body-row "202501 $ 171.743,44 $ 134.337,59 $ 37.405,85 help 234 | $ 134.337,59 $ 0,00 | |…" at bounding box center [740, 229] width 1389 height 20
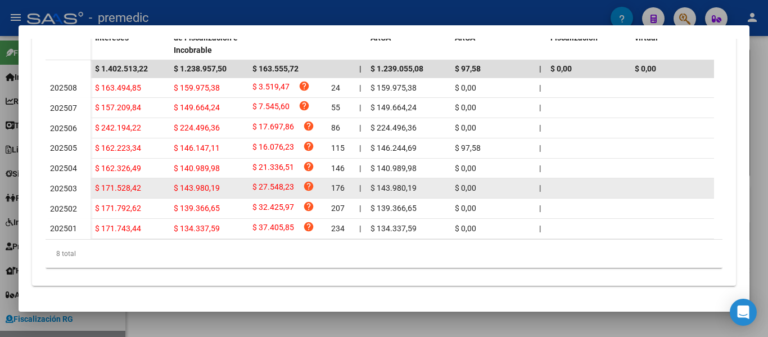
drag, startPoint x: 56, startPoint y: 193, endPoint x: 95, endPoint y: 179, distance: 41.6
click at [102, 198] on datatable-body-row "202502 $ 171.792,62 $ 139.366,65 $ 32.425,97 help 207 | $ 139.366,65 $ 0,00 | |…" at bounding box center [740, 208] width 1389 height 20
drag, startPoint x: 62, startPoint y: 174, endPoint x: 118, endPoint y: 177, distance: 56.3
click at [114, 178] on datatable-body-row "202503 $ 171.528,42 $ 143.980,19 $ 27.548,23 help 176 | $ 143.980,19 $ 0,00 | |…" at bounding box center [740, 188] width 1389 height 20
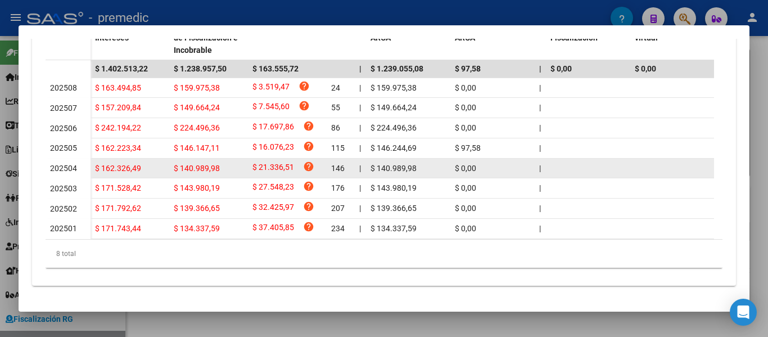
drag, startPoint x: 61, startPoint y: 157, endPoint x: 77, endPoint y: 156, distance: 16.3
click at [77, 157] on div "Devengado Percibido Devengado x CUIL DDJJ Transferencias cloud_download Exporta…" at bounding box center [384, 63] width 704 height 446
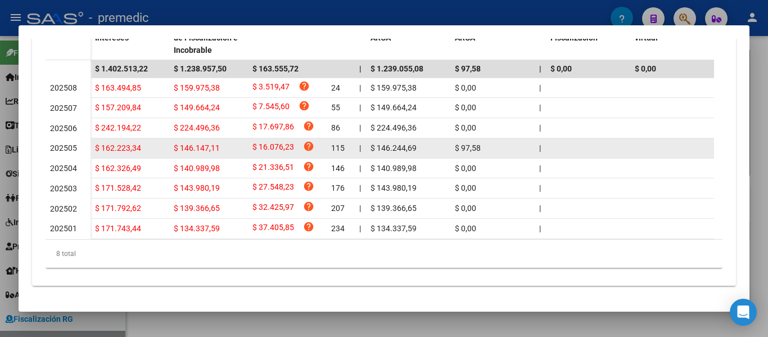
click at [57, 143] on span "202505" at bounding box center [63, 147] width 27 height 9
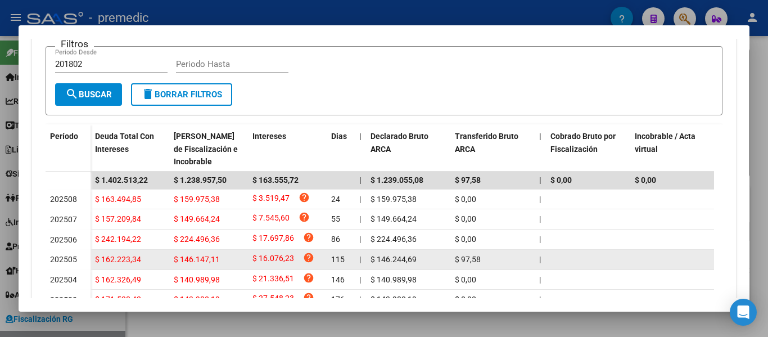
scroll to position [333, 0]
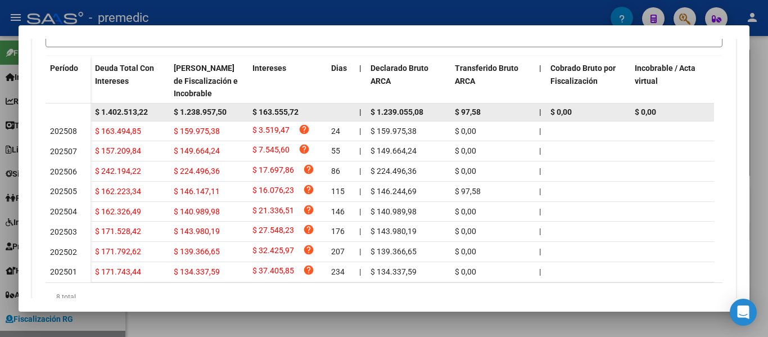
click at [201, 112] on span "$ 1.238.957,50" at bounding box center [200, 111] width 53 height 9
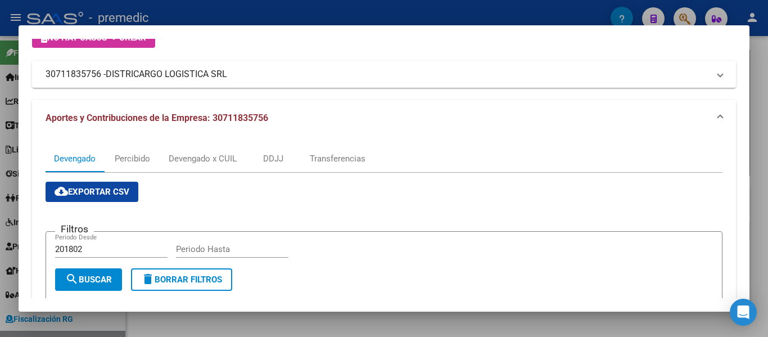
scroll to position [0, 0]
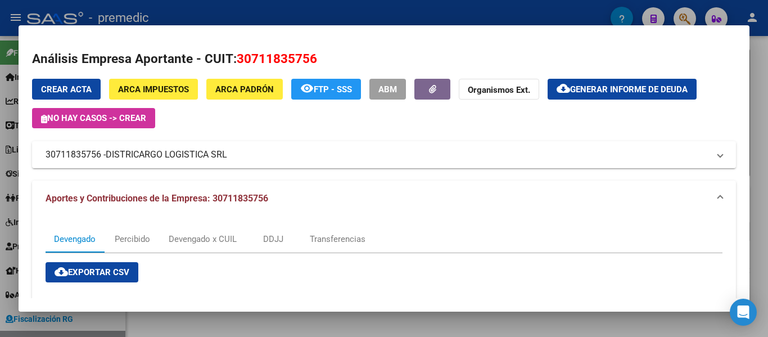
click at [272, 55] on span "30711835756" at bounding box center [277, 58] width 80 height 15
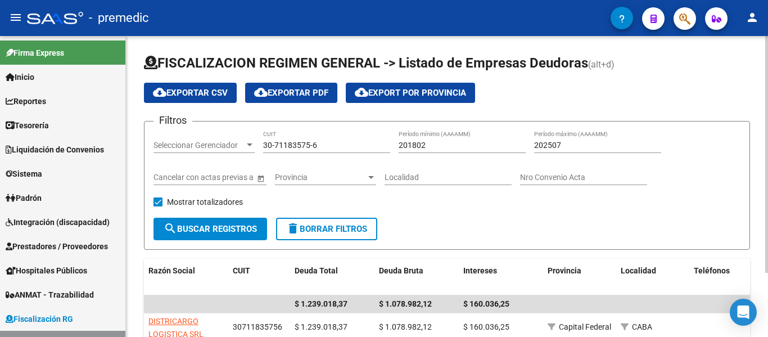
click at [324, 143] on input "30-71183575-6" at bounding box center [326, 146] width 127 height 10
drag, startPoint x: 323, startPoint y: 144, endPoint x: 184, endPoint y: 144, distance: 138.9
click at [184, 144] on div "Filtros Seleccionar Gerenciador Seleccionar Gerenciador 30-71183575-6 CUIT 2018…" at bounding box center [446, 173] width 587 height 87
paste input "20-04605333-9"
type input "20-04605333-9"
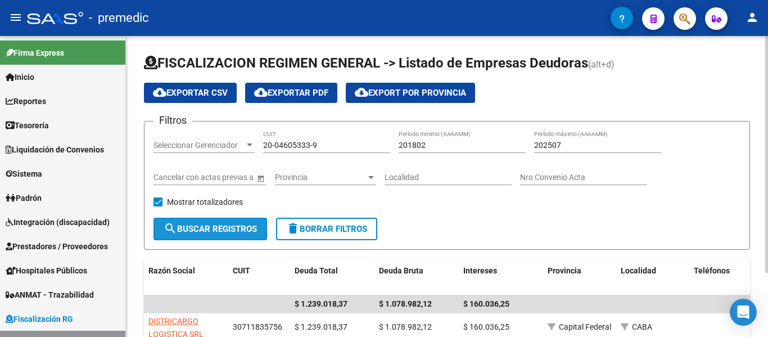
click at [204, 218] on button "search Buscar Registros" at bounding box center [210, 229] width 114 height 22
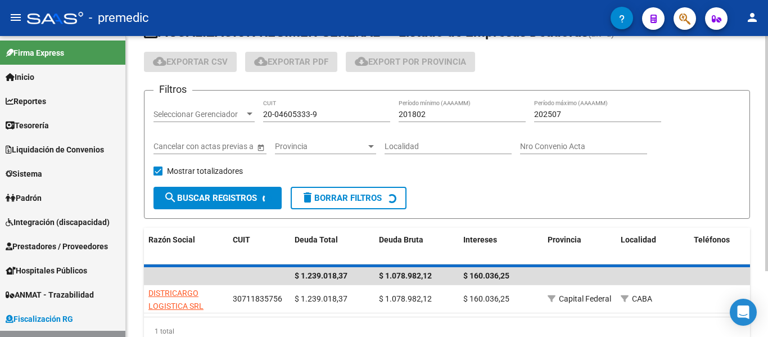
scroll to position [56, 0]
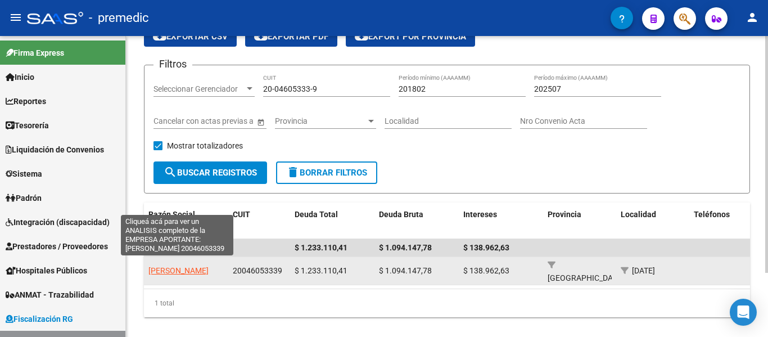
click at [186, 266] on span "[PERSON_NAME]" at bounding box center [178, 270] width 60 height 9
type textarea "20046053339"
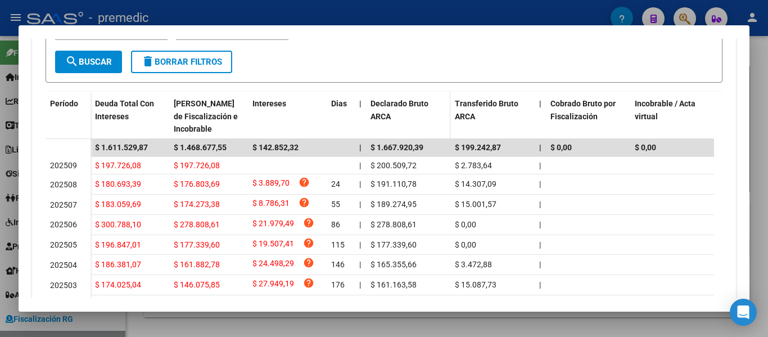
scroll to position [43, 0]
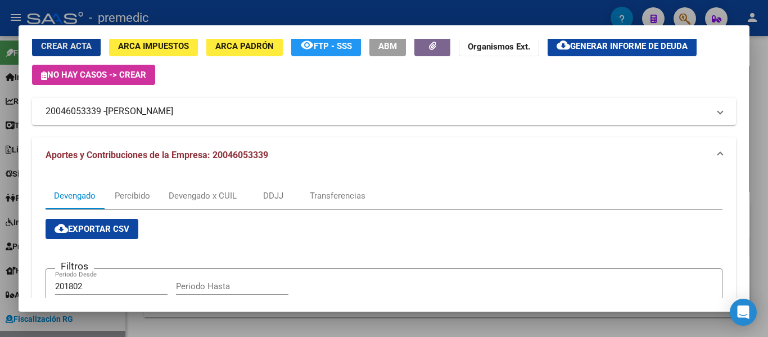
click at [112, 108] on span "[PERSON_NAME]" at bounding box center [139, 111] width 67 height 13
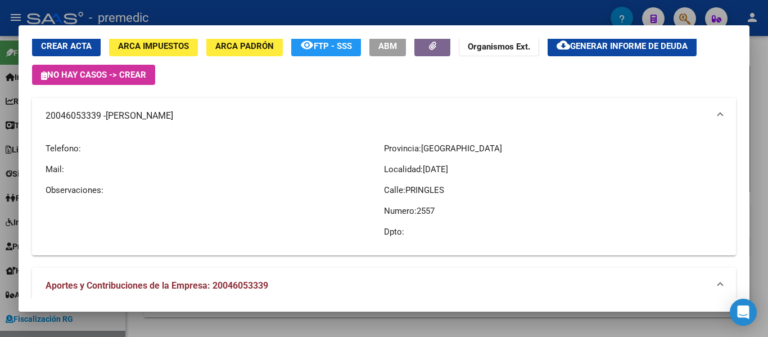
drag, startPoint x: 111, startPoint y: 115, endPoint x: 219, endPoint y: 115, distance: 108.0
click at [173, 115] on span "[PERSON_NAME]" at bounding box center [139, 115] width 67 height 13
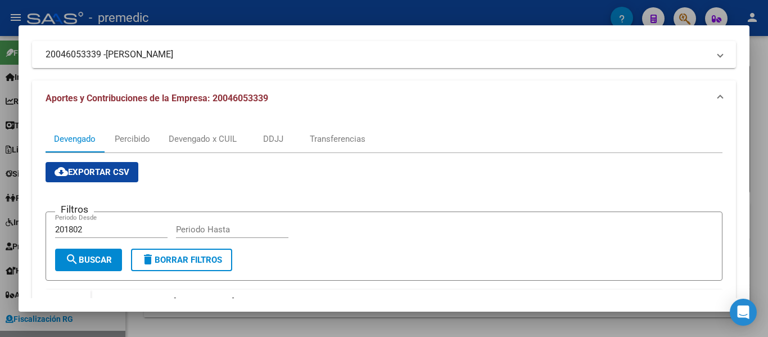
scroll to position [268, 0]
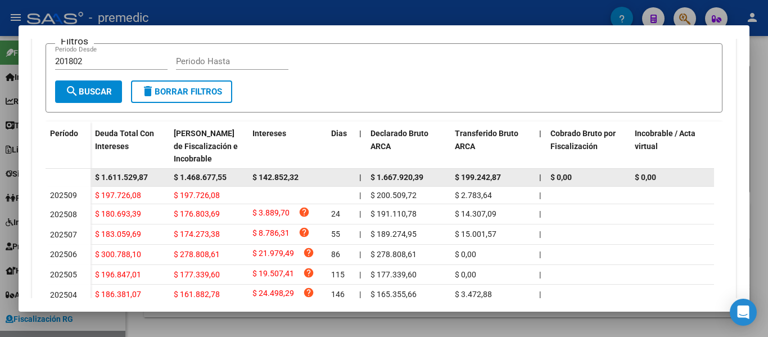
click at [186, 174] on span "$ 1.468.677,55" at bounding box center [200, 177] width 53 height 9
drag, startPoint x: 171, startPoint y: 174, endPoint x: 231, endPoint y: 175, distance: 59.6
click at [231, 175] on datatable-body-cell "$ 1.468.677,55" at bounding box center [208, 177] width 79 height 17
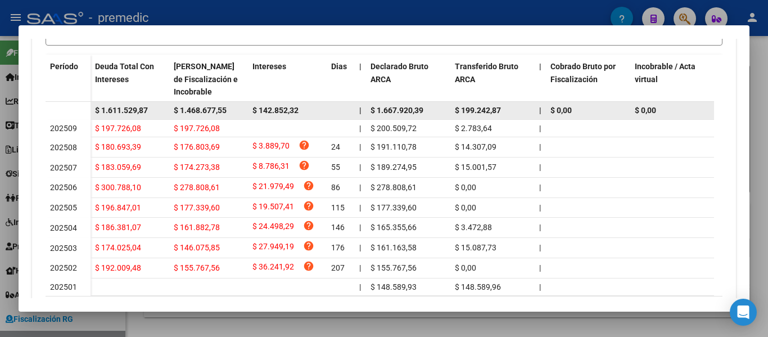
scroll to position [405, 0]
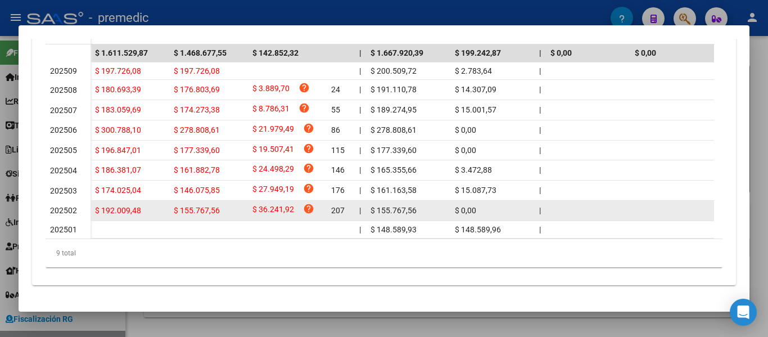
click at [112, 206] on span "$ 192.009,48" at bounding box center [118, 210] width 46 height 9
drag, startPoint x: 58, startPoint y: 199, endPoint x: 84, endPoint y: 198, distance: 26.4
click at [83, 204] on div "202502" at bounding box center [68, 210] width 36 height 13
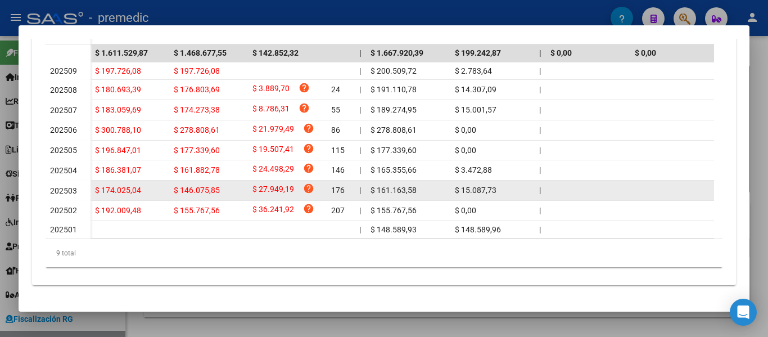
drag, startPoint x: 47, startPoint y: 177, endPoint x: 89, endPoint y: 177, distance: 41.6
click at [88, 180] on datatable-body-cell "202503" at bounding box center [68, 190] width 45 height 20
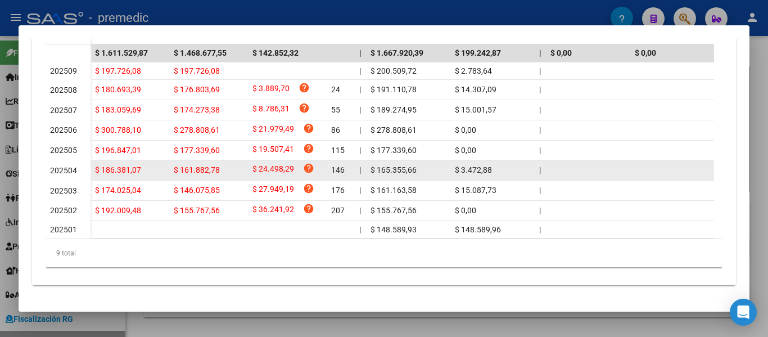
drag, startPoint x: 34, startPoint y: 161, endPoint x: 116, endPoint y: 156, distance: 82.2
click at [116, 156] on div "Devengado Percibido Devengado x CUIL DDJJ Transferencias cloud_download Exporta…" at bounding box center [384, 54] width 704 height 461
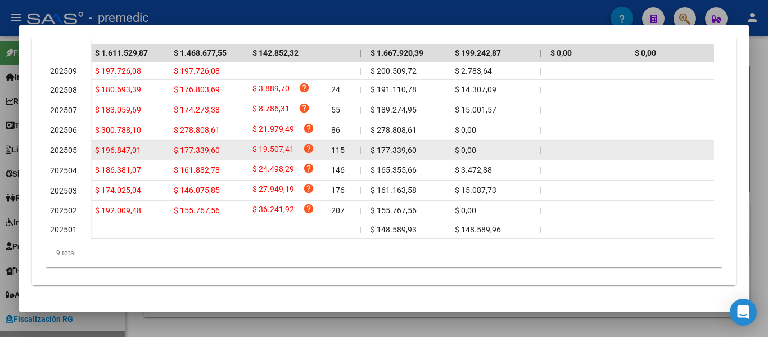
click at [59, 146] on span "202505" at bounding box center [63, 150] width 27 height 9
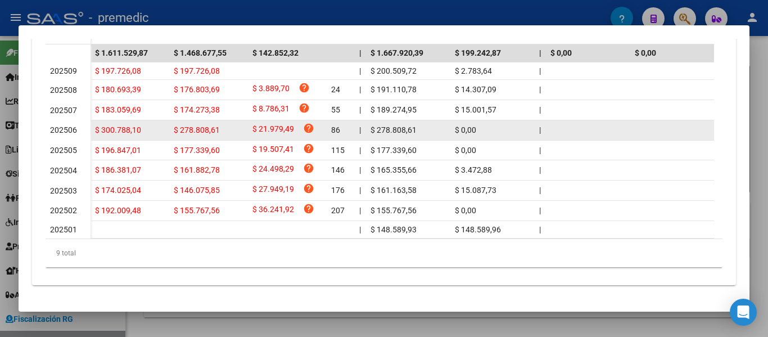
click at [69, 125] on span "202506" at bounding box center [63, 129] width 27 height 9
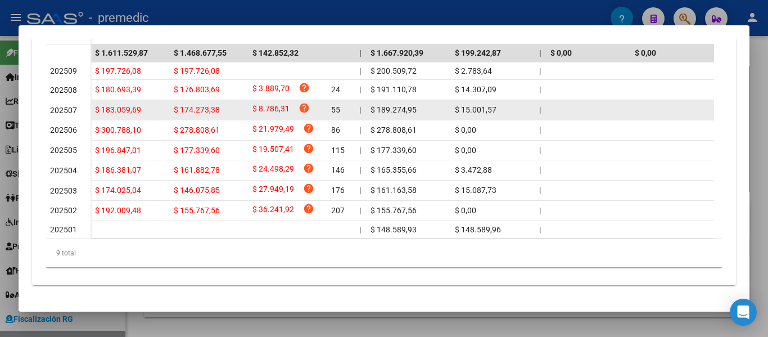
click at [73, 106] on span "202507" at bounding box center [63, 110] width 27 height 9
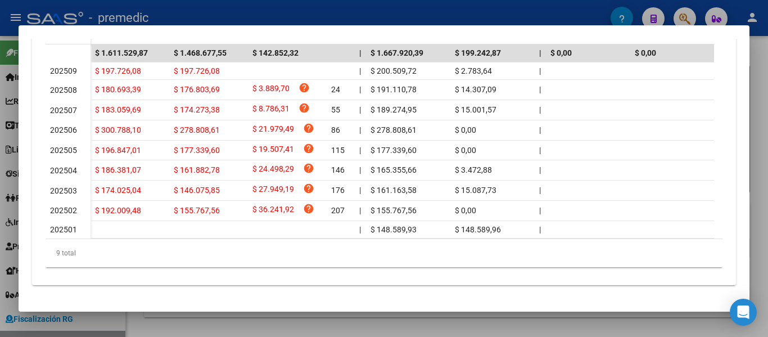
scroll to position [349, 0]
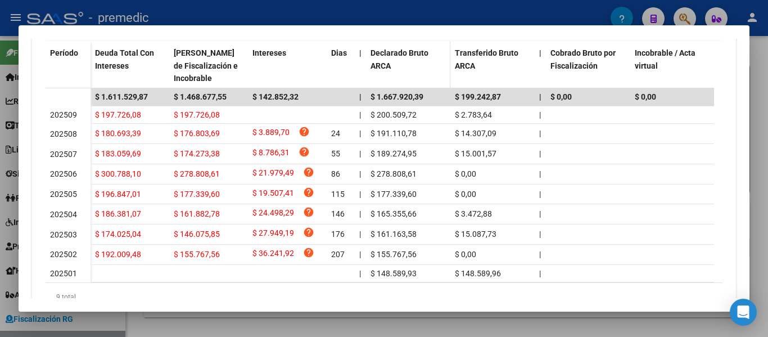
click at [383, 61] on span "Declarado Bruto ARCA" at bounding box center [400, 59] width 58 height 22
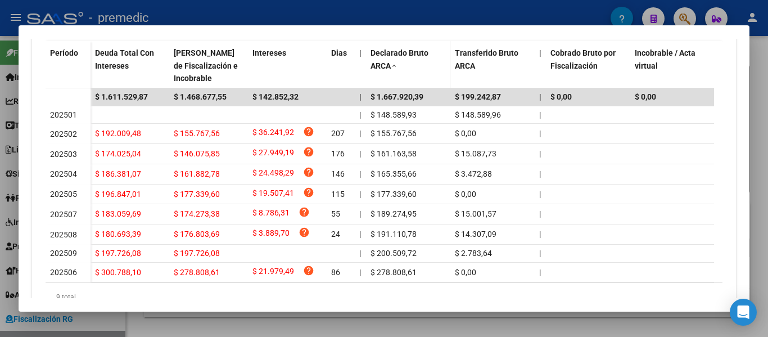
click at [391, 53] on span "Declarado Bruto ARCA" at bounding box center [400, 59] width 58 height 22
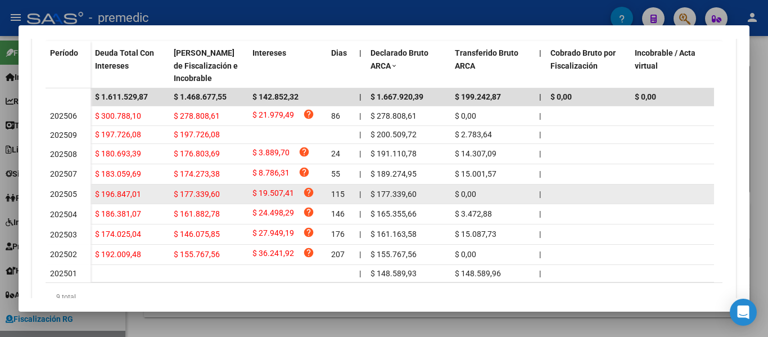
drag, startPoint x: 226, startPoint y: 198, endPoint x: 255, endPoint y: 206, distance: 30.1
click at [255, 205] on div "$ 196.847,01 $ 177.339,60 $ 19.507,41 help 115 | $ 177.339,60 $ 0,00 | | $ 0,00…" at bounding box center [763, 194] width 1344 height 20
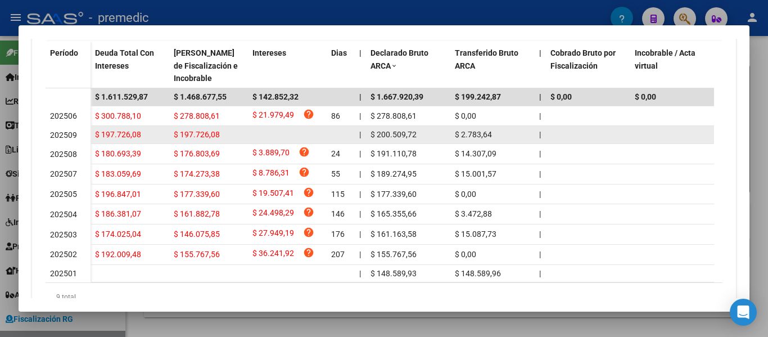
drag, startPoint x: 70, startPoint y: 121, endPoint x: 180, endPoint y: 131, distance: 110.6
click at [164, 131] on datatable-scroller "$ 1.611.529,87 $ 1.468.677,55 $ 142.852,32 | $ 1.667.920,39 $ 199.242,87 | $ 0,…" at bounding box center [380, 185] width 669 height 195
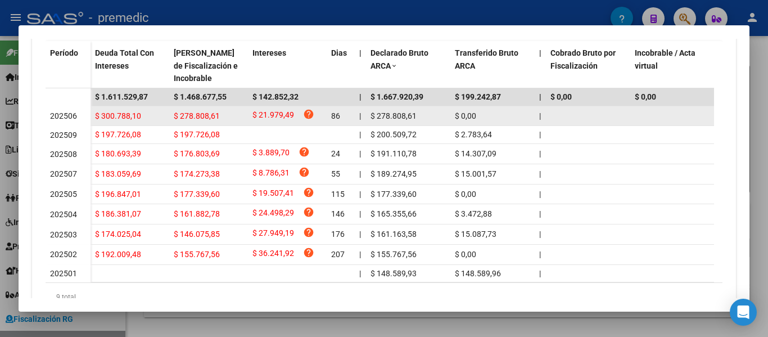
click at [260, 121] on span "$ 21.979,49" at bounding box center [273, 116] width 42 height 15
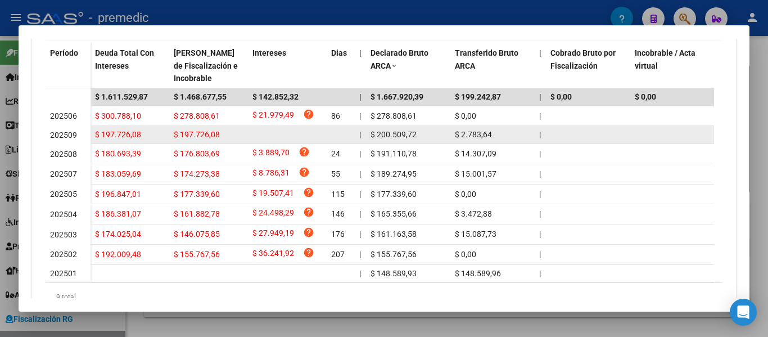
drag, startPoint x: 405, startPoint y: 96, endPoint x: 405, endPoint y: 143, distance: 47.2
click at [405, 143] on datatable-scroller "$ 1.611.529,87 $ 1.468.677,55 $ 142.852,32 | $ 1.667.920,39 $ 199.242,87 | $ 0,…" at bounding box center [380, 185] width 669 height 195
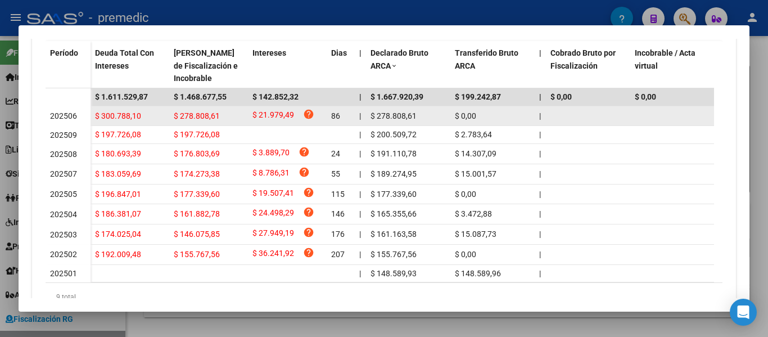
click at [402, 124] on datatable-body-cell "$ 278.808,61" at bounding box center [408, 116] width 84 height 20
click at [294, 114] on div "$ 21.979,49 help" at bounding box center [287, 116] width 70 height 15
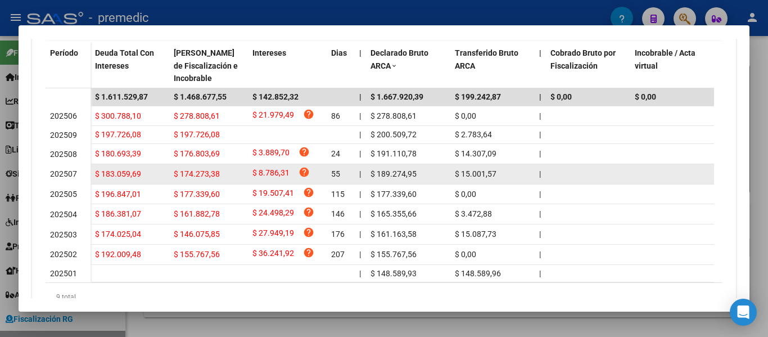
drag, startPoint x: 294, startPoint y: 114, endPoint x: 296, endPoint y: 173, distance: 59.6
click at [296, 173] on datatable-scroller "$ 1.611.529,87 $ 1.468.677,55 $ 142.852,32 | $ 1.667.920,39 $ 199.242,87 | $ 0,…" at bounding box center [380, 185] width 669 height 195
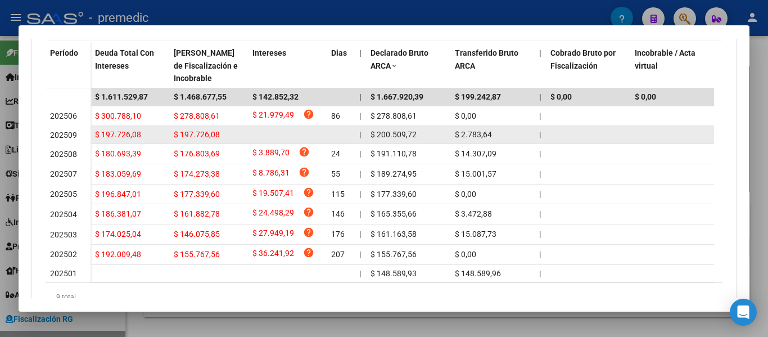
click at [296, 173] on div "$ 8.786,31 help" at bounding box center [287, 173] width 70 height 15
click at [254, 131] on datatable-body-cell at bounding box center [287, 134] width 79 height 17
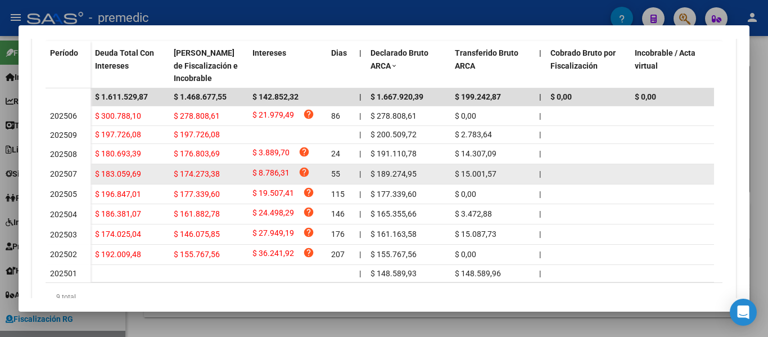
drag, startPoint x: 65, startPoint y: 112, endPoint x: 94, endPoint y: 177, distance: 71.2
click at [94, 177] on datatable-scroller "$ 1.611.529,87 $ 1.468.677,55 $ 142.852,32 | $ 1.667.920,39 $ 199.242,87 | $ 0,…" at bounding box center [380, 185] width 669 height 195
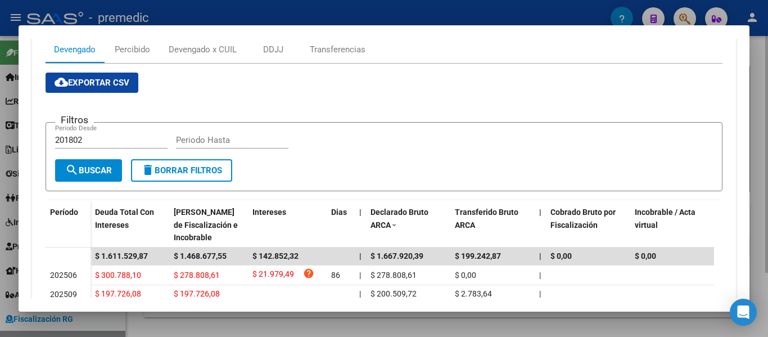
scroll to position [180, 0]
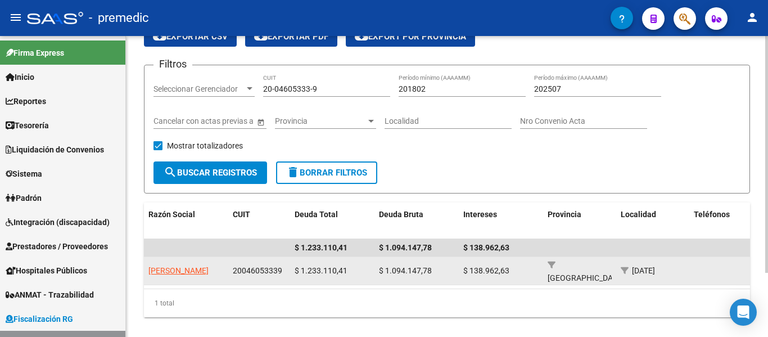
click at [169, 270] on app-link-go-to "[PERSON_NAME]" at bounding box center [178, 270] width 60 height 13
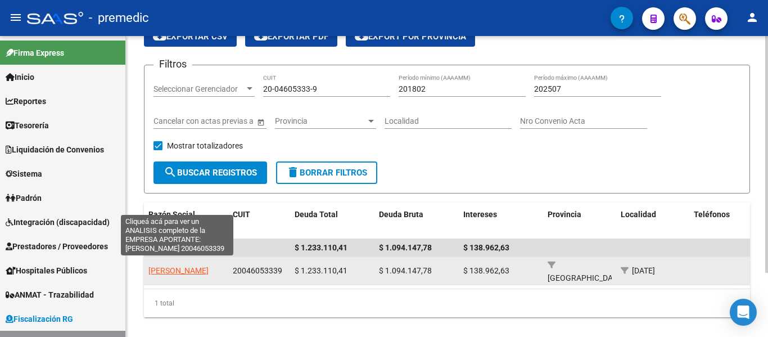
click at [170, 268] on span "[PERSON_NAME]" at bounding box center [178, 270] width 60 height 9
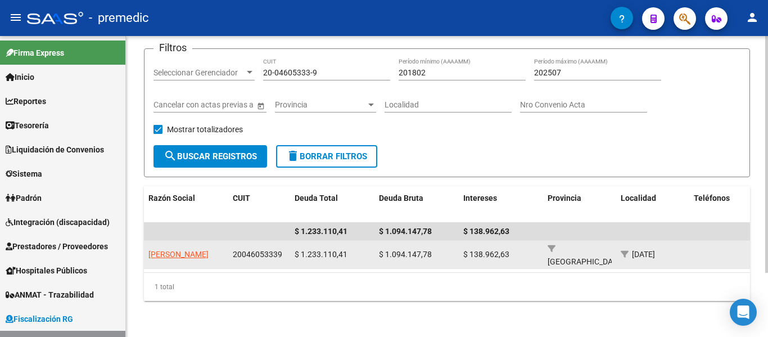
scroll to position [82, 0]
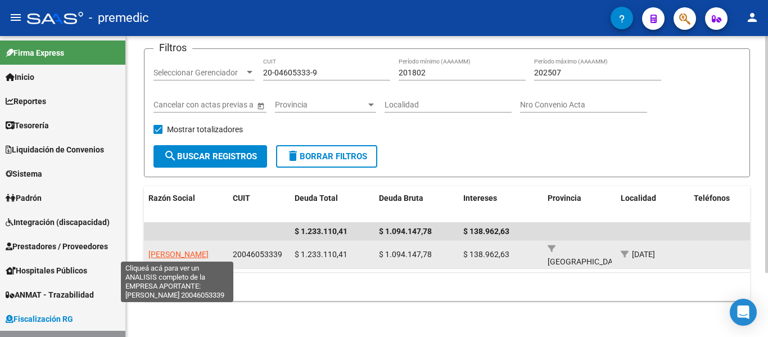
click at [181, 250] on span "[PERSON_NAME]" at bounding box center [178, 254] width 60 height 9
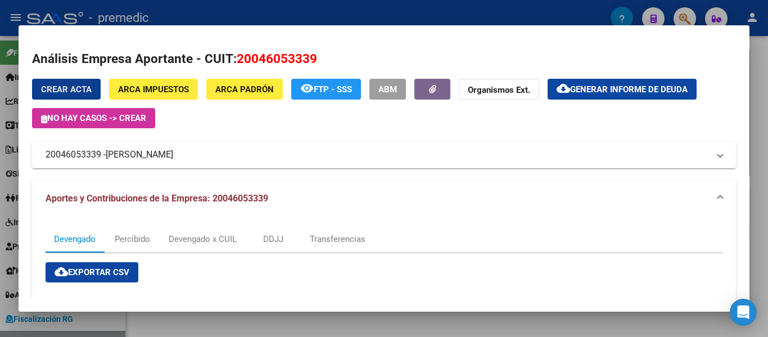
click at [73, 151] on mat-panel-title "20046053339 - [PERSON_NAME]" at bounding box center [377, 154] width 663 height 13
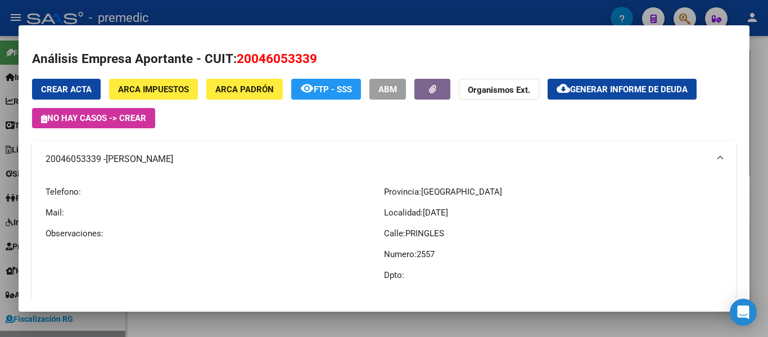
drag, startPoint x: 46, startPoint y: 159, endPoint x: 101, endPoint y: 164, distance: 55.3
click at [101, 164] on mat-panel-title "20046053339 - [PERSON_NAME]" at bounding box center [377, 158] width 663 height 13
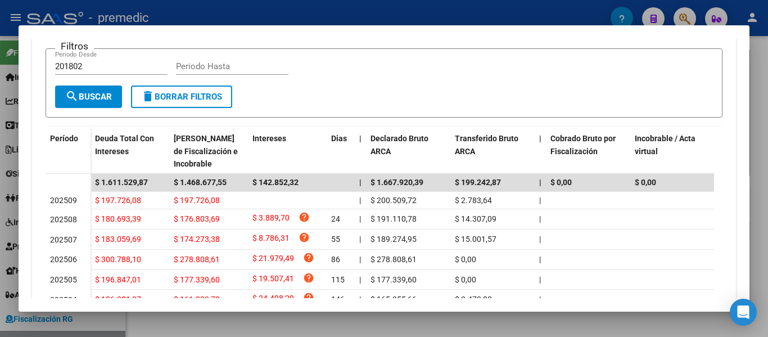
scroll to position [524, 0]
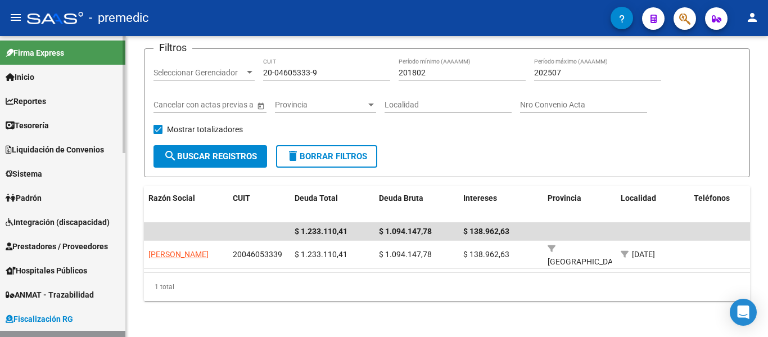
click at [105, 49] on link "Firma Express" at bounding box center [62, 52] width 125 height 24
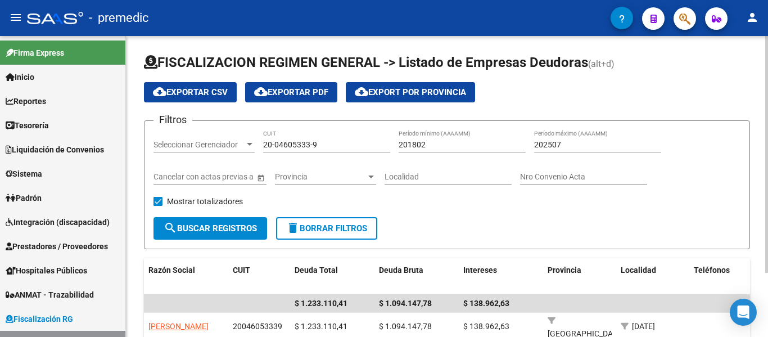
scroll to position [0, 0]
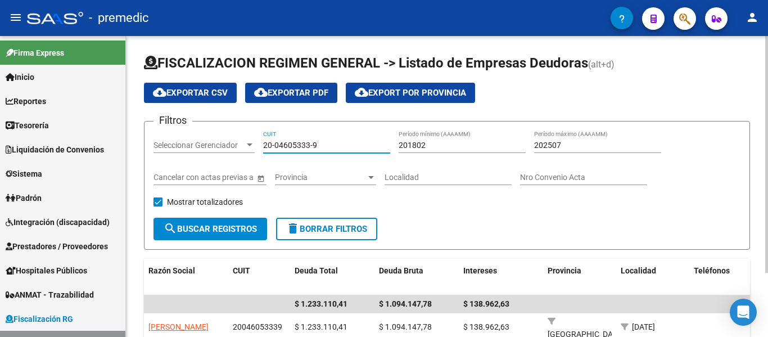
click at [316, 148] on input "20-04605333-9" at bounding box center [326, 146] width 127 height 10
paste input "33-71224087"
type input "33-71224087-9"
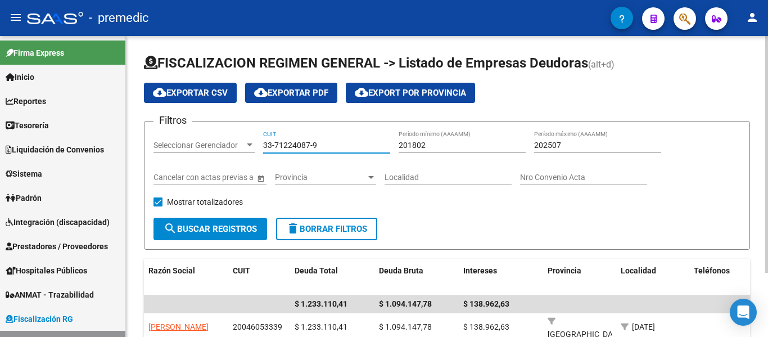
click at [208, 229] on span "search Buscar Registros" at bounding box center [210, 229] width 93 height 10
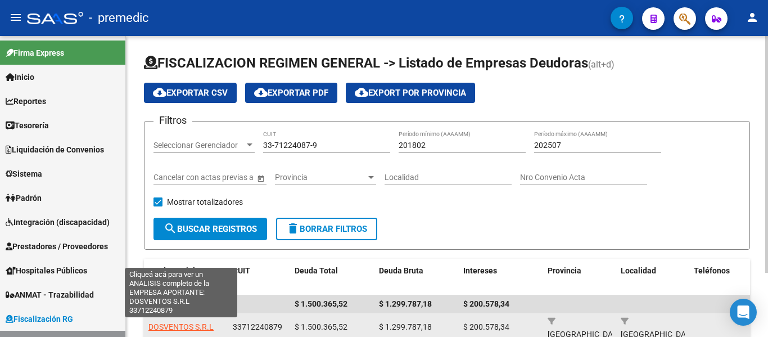
click at [186, 325] on span "DOSVENTOS S.R.L" at bounding box center [180, 326] width 65 height 9
type textarea "33712240879"
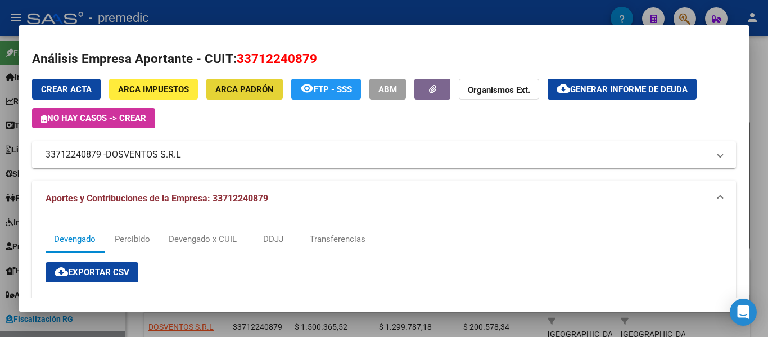
click at [252, 92] on span "ARCA Padrón" at bounding box center [244, 89] width 58 height 10
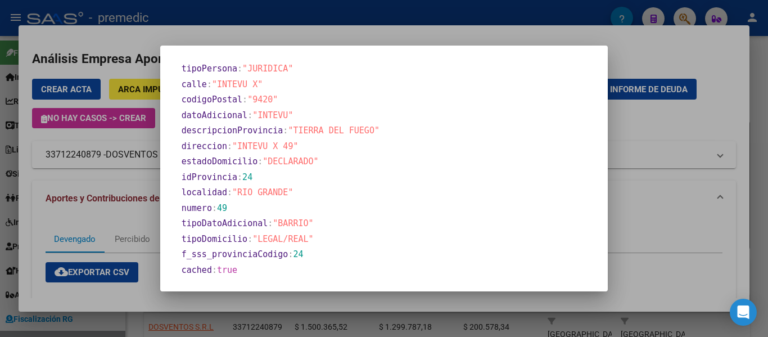
scroll to position [549, 0]
